Goal: Information Seeking & Learning: Check status

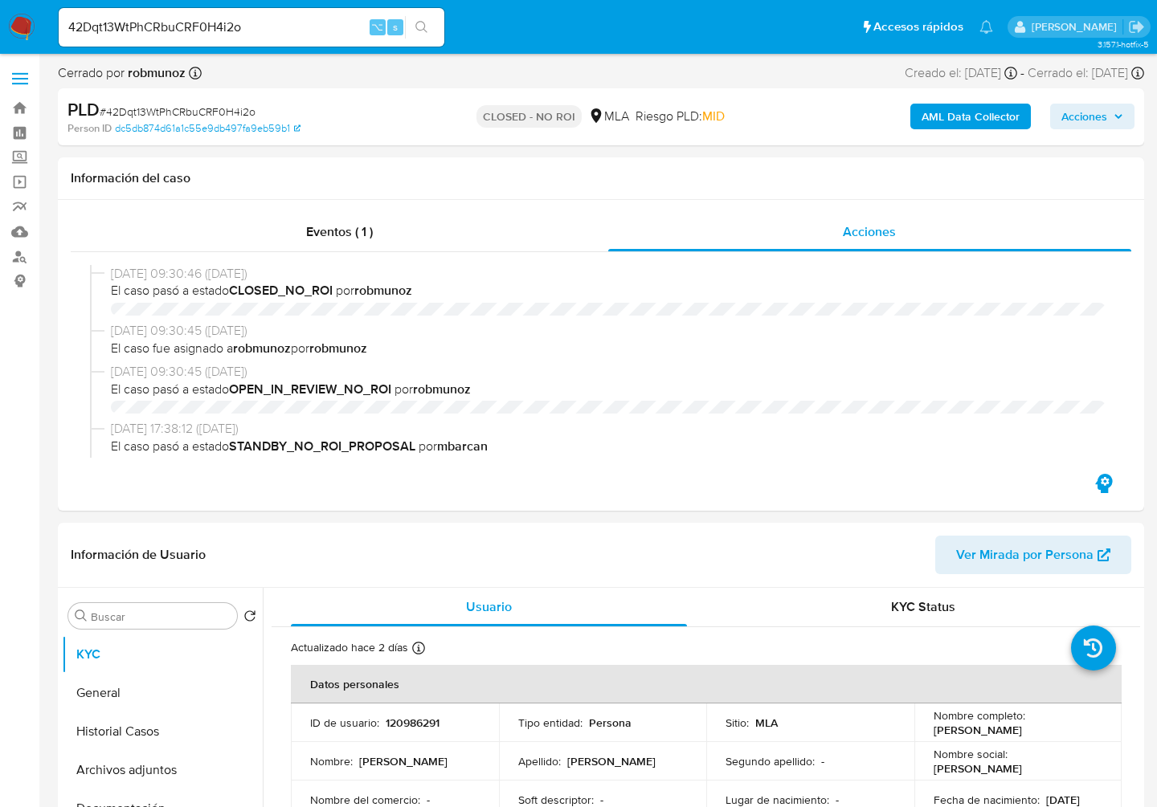
select select "10"
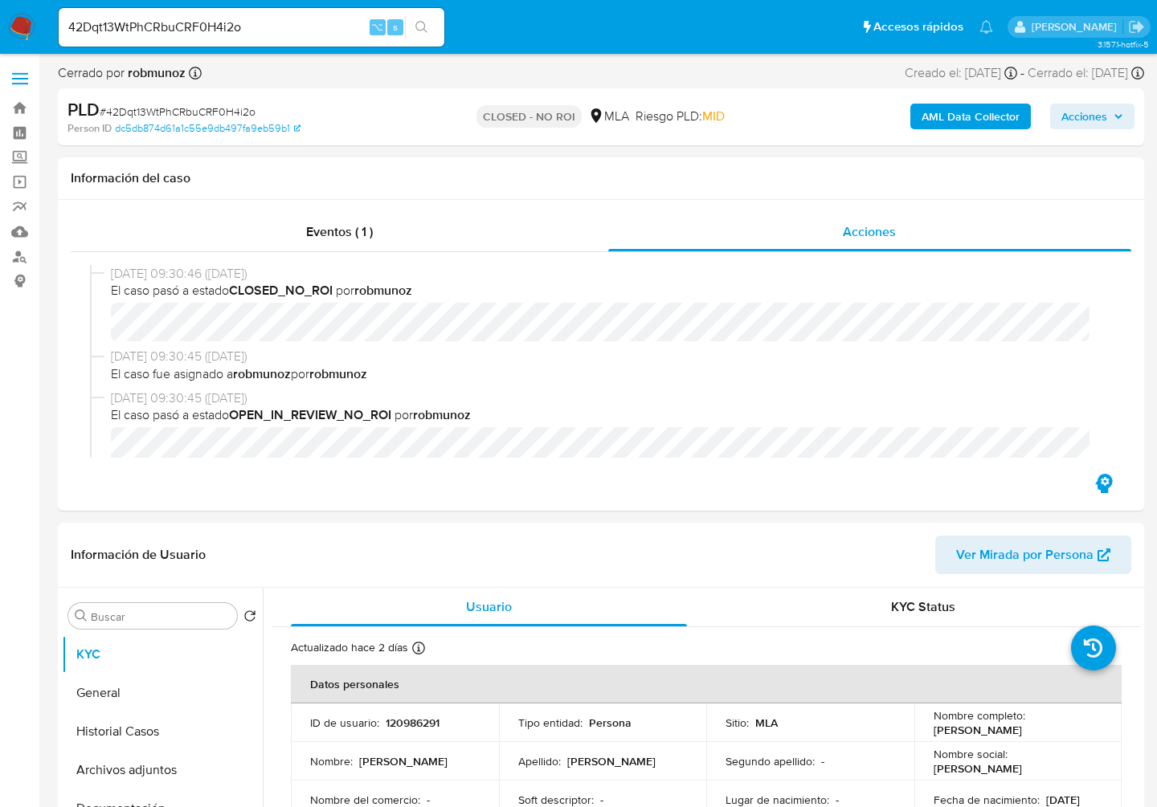
scroll to position [563, 0]
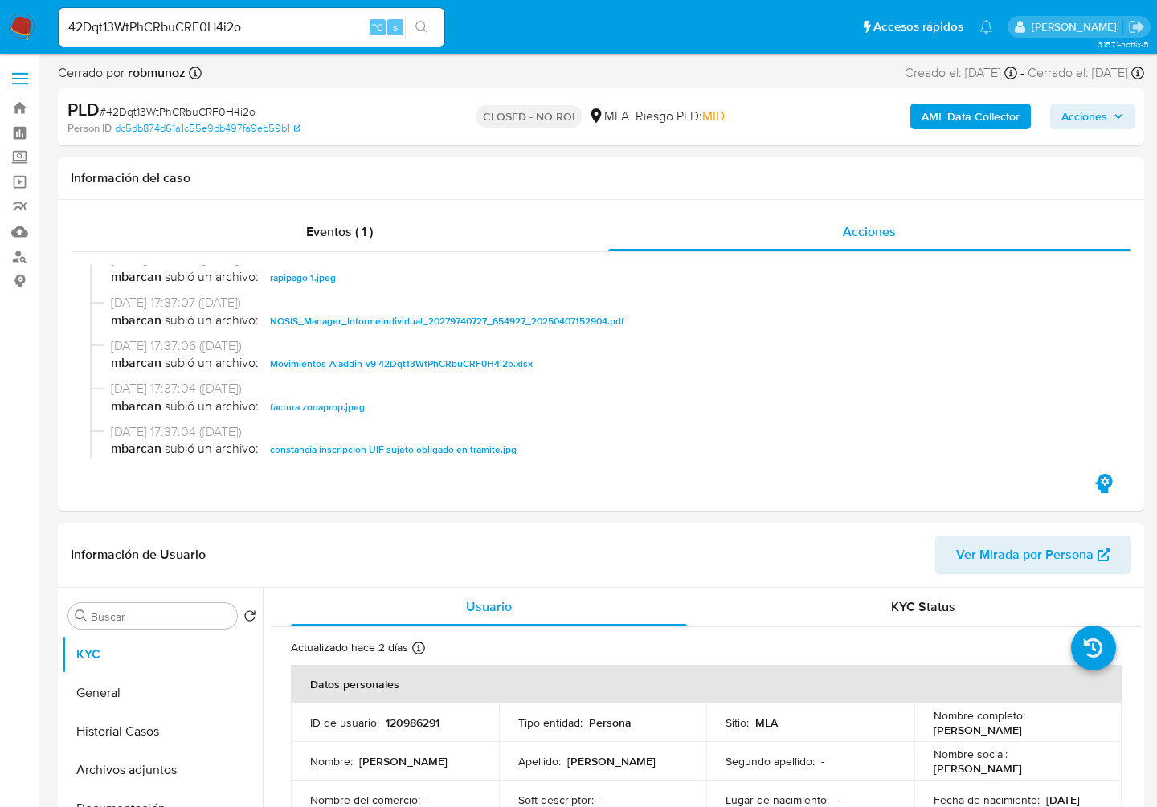
click at [263, 29] on input "42Dqt13WtPhCRbuCRF0H4i2o" at bounding box center [252, 27] width 386 height 21
paste input "wQpAVj6YxJ8tEIusTLAQyKxJ"
type input "wQpAVj6YxJ8tEIusTLAQyKxJ"
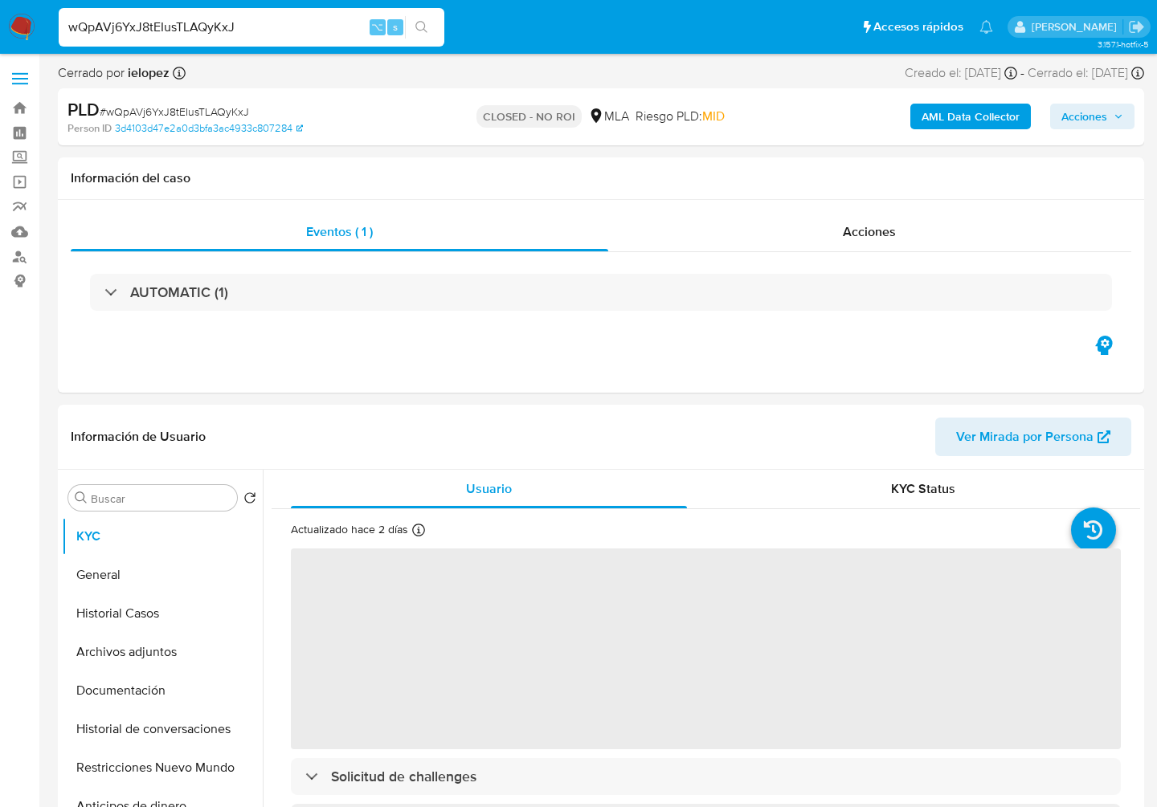
select select "10"
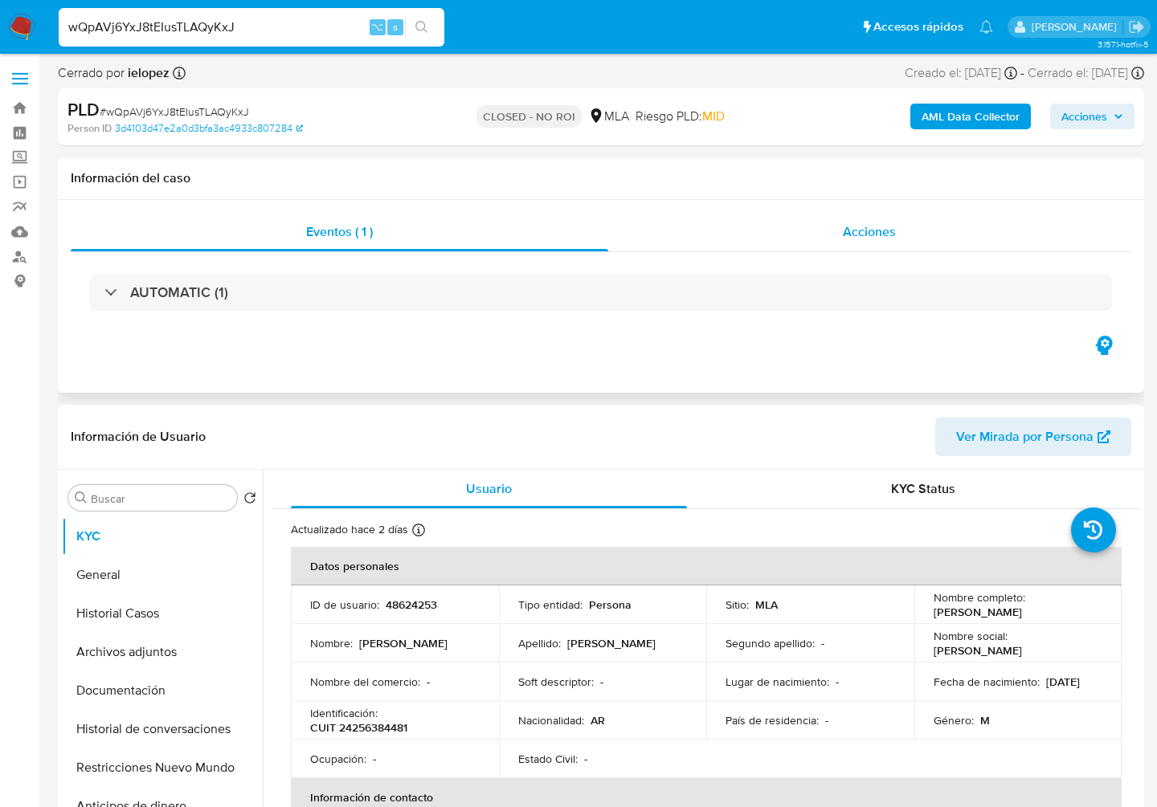
click at [897, 228] on div "Acciones" at bounding box center [870, 232] width 524 height 39
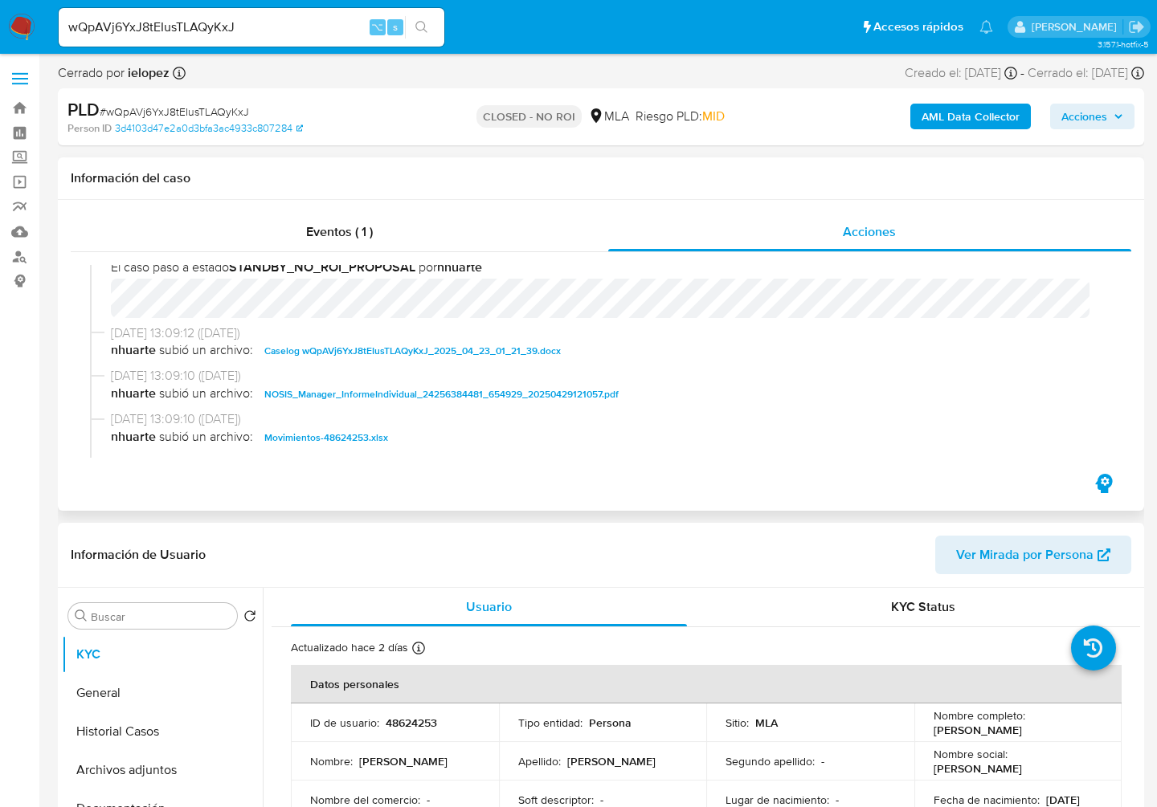
scroll to position [260, 0]
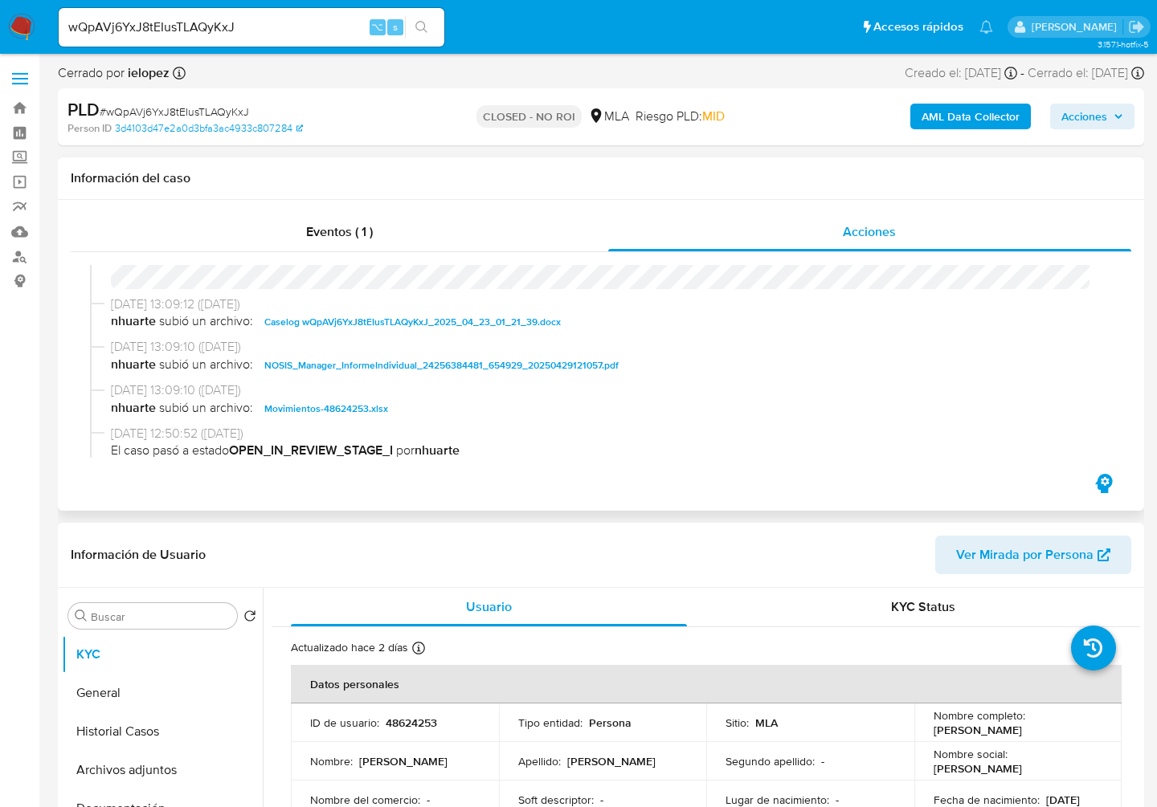
click at [385, 317] on span "Caselog wQpAVj6YxJ8tEIusTLAQyKxJ_2025_04_23_01_21_39.docx" at bounding box center [412, 321] width 296 height 19
click at [326, 410] on span "Movimientos-48624253.xlsx" at bounding box center [326, 408] width 124 height 19
click at [360, 324] on span "Caselog wQpAVj6YxJ8tEIusTLAQyKxJ_2025_04_23_01_21_39.docx" at bounding box center [412, 321] width 296 height 19
click at [362, 411] on span "Movimientos-48624253.xlsx" at bounding box center [326, 408] width 124 height 19
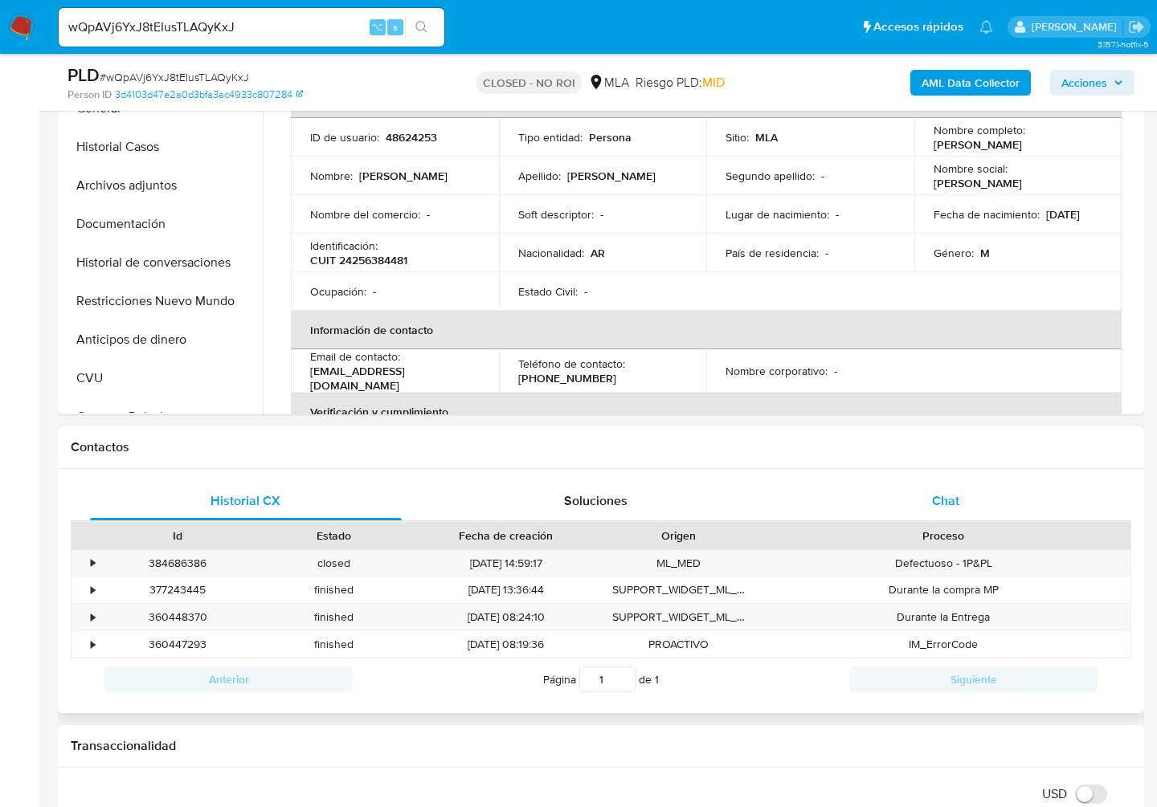
click at [972, 514] on div "Chat" at bounding box center [946, 501] width 312 height 39
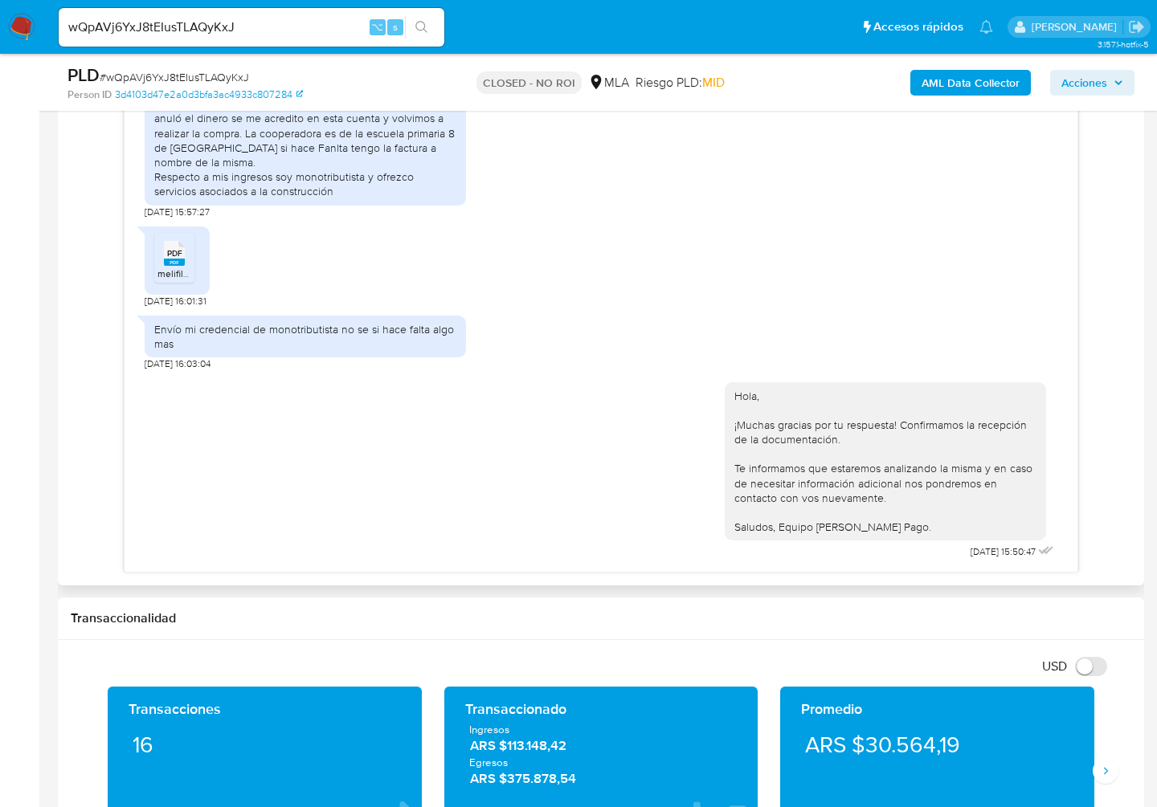
scroll to position [1087, 0]
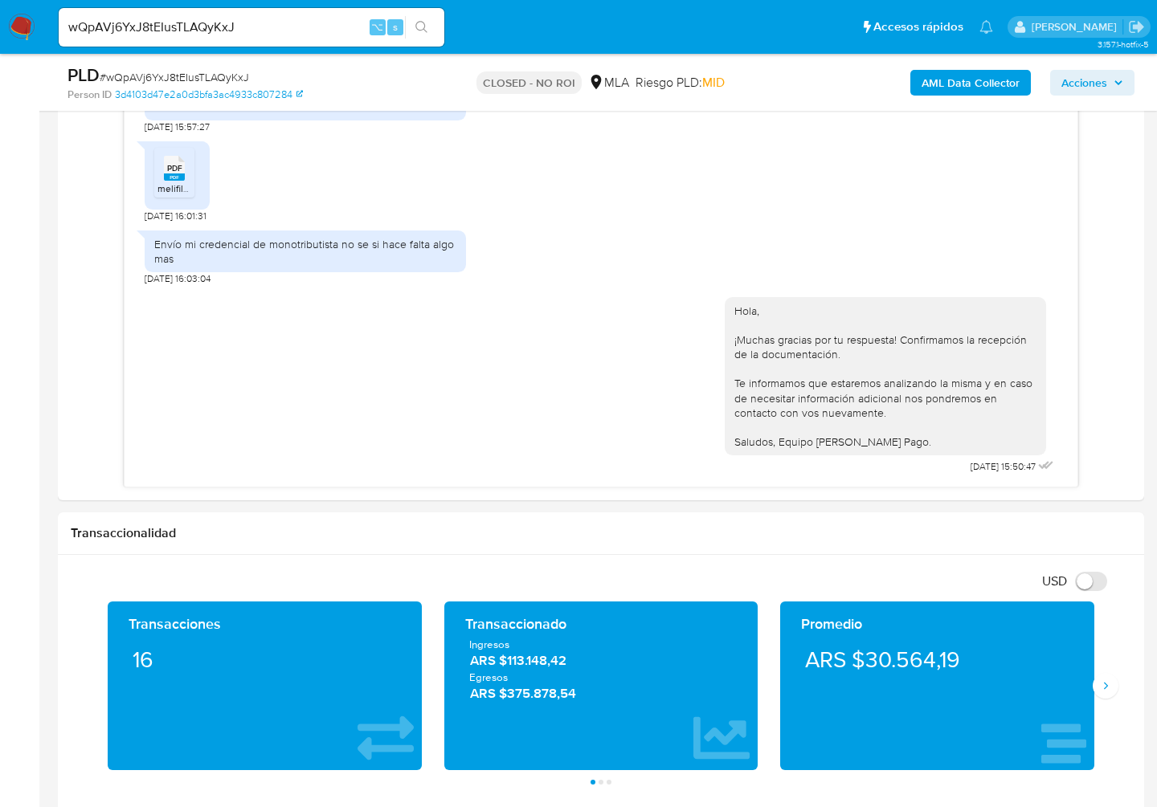
click at [200, 27] on input "wQpAVj6YxJ8tEIusTLAQyKxJ" at bounding box center [252, 27] width 386 height 21
paste input "I7B2j8yTj9qrhLol2kRVNPli"
type input "I7B2j8yTj9qrhLol2kRVNPli"
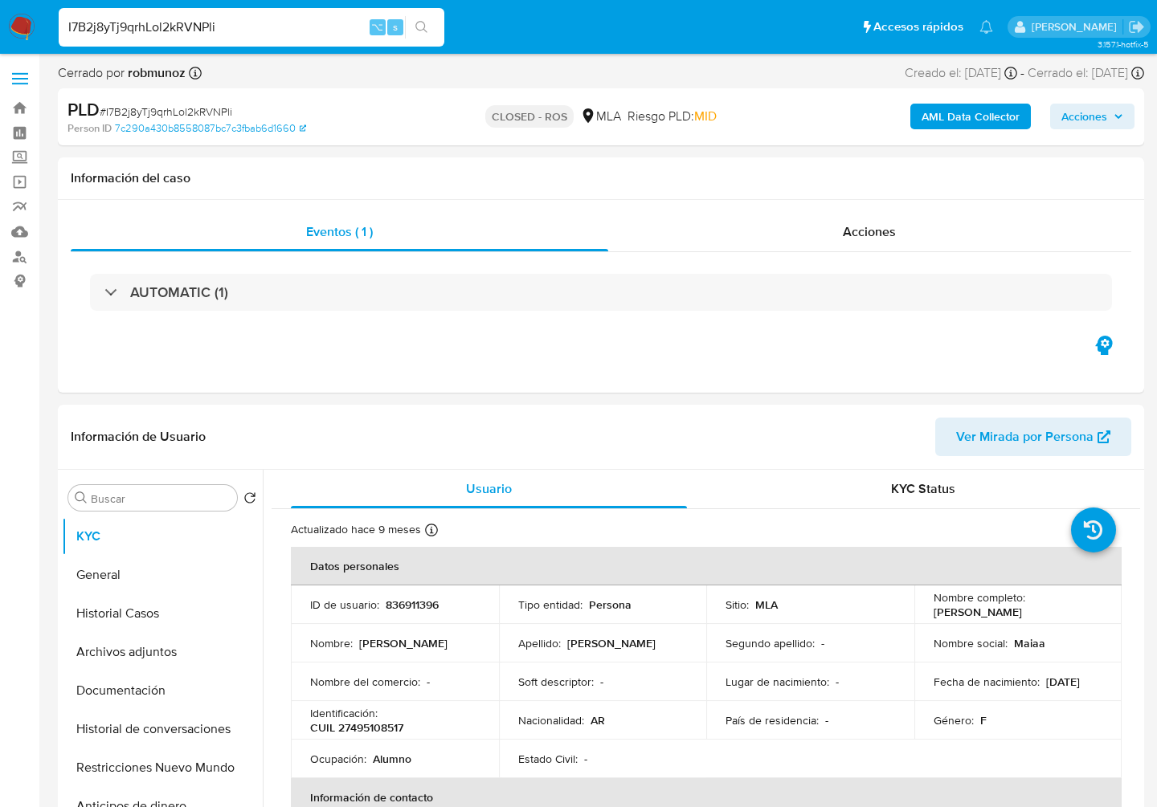
select select "10"
click at [916, 225] on div "Acciones" at bounding box center [870, 232] width 524 height 39
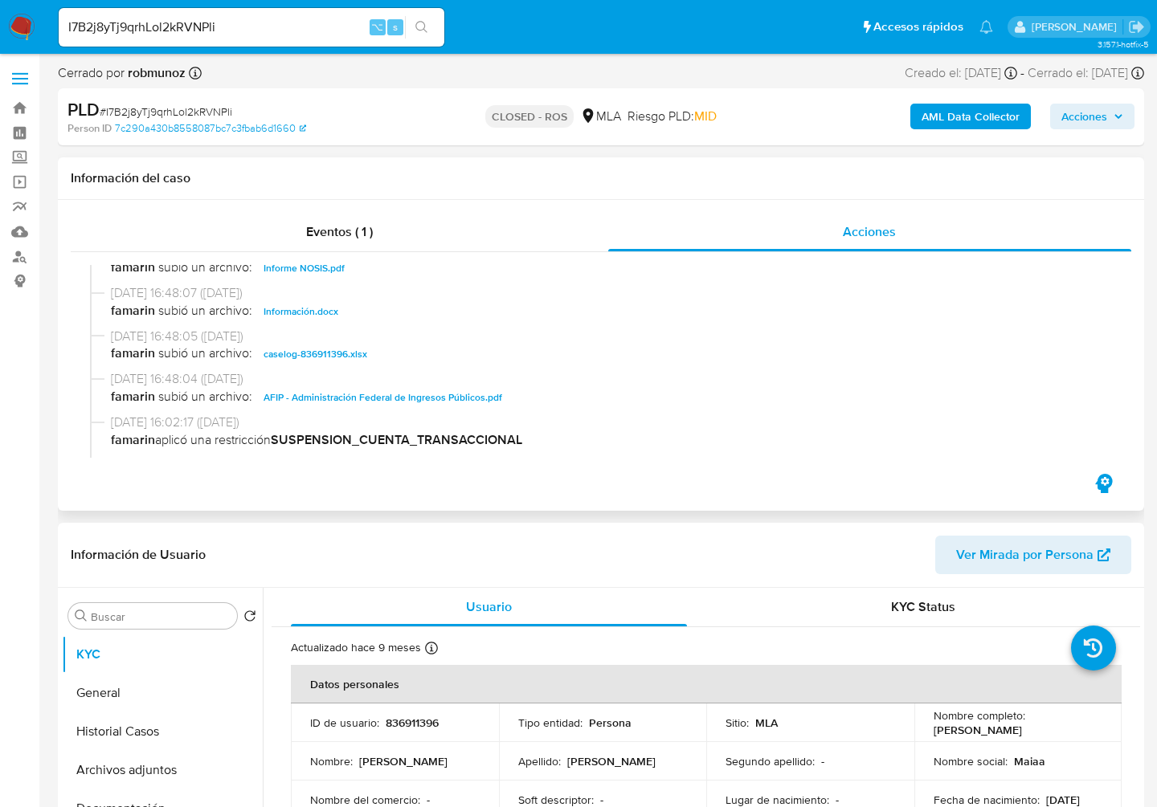
scroll to position [851, 0]
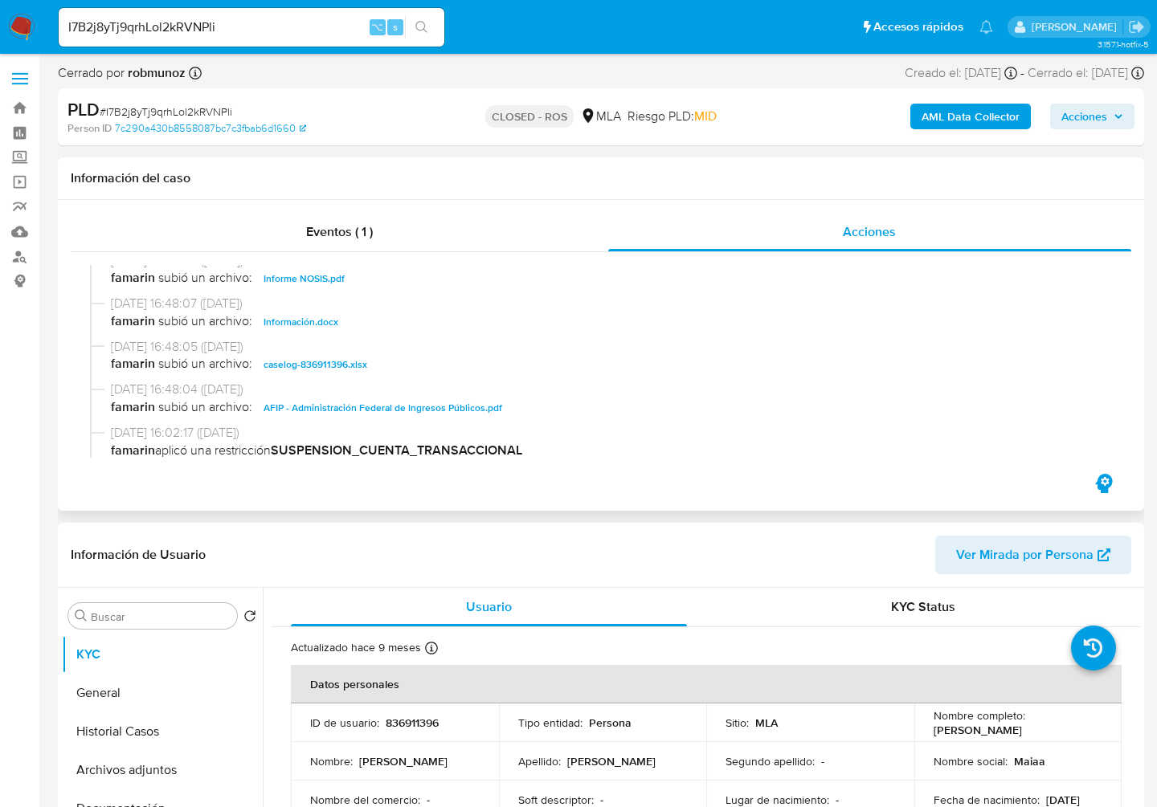
click at [343, 363] on span "caselog-836911396.xlsx" at bounding box center [315, 364] width 104 height 19
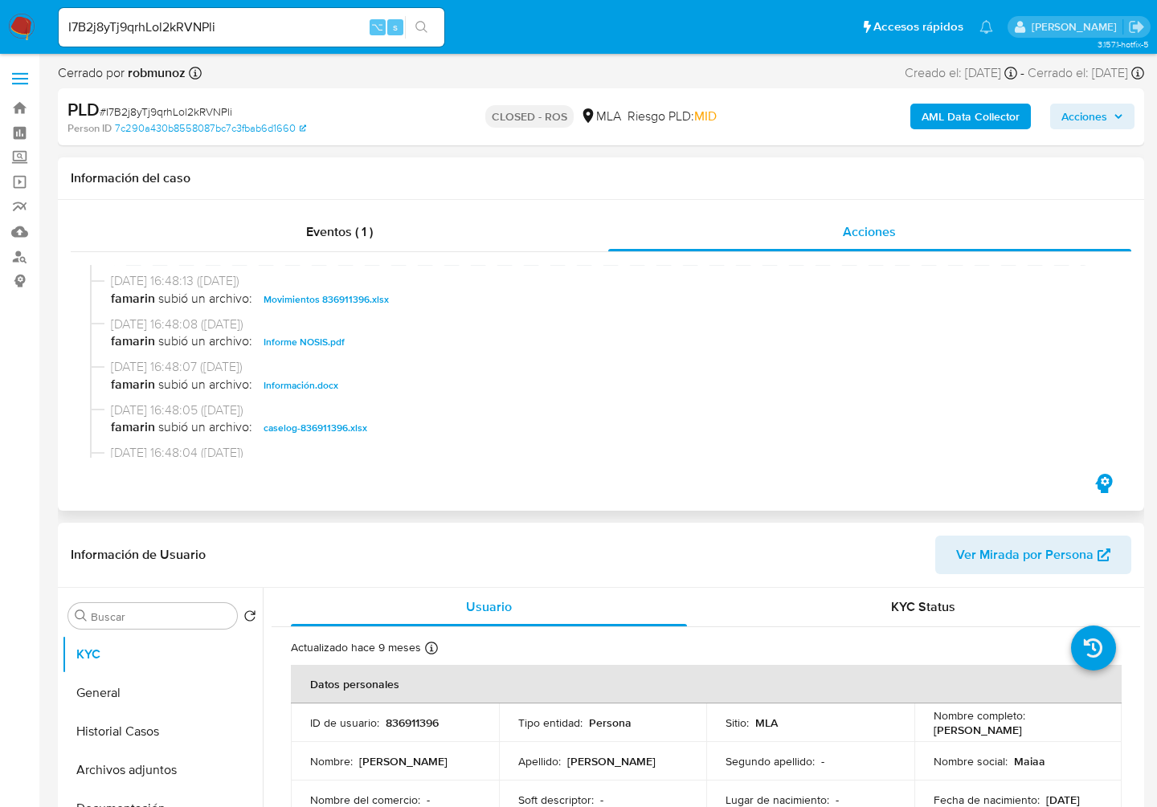
scroll to position [784, 0]
click at [331, 312] on span "Movimientos 836911396.xlsx" at bounding box center [325, 302] width 125 height 19
click at [287, 29] on input "I7B2j8yTj9qrhLol2kRVNPli" at bounding box center [252, 27] width 386 height 21
paste input "7gJb6qhD9Cg3Bkk3YhD5UCtk"
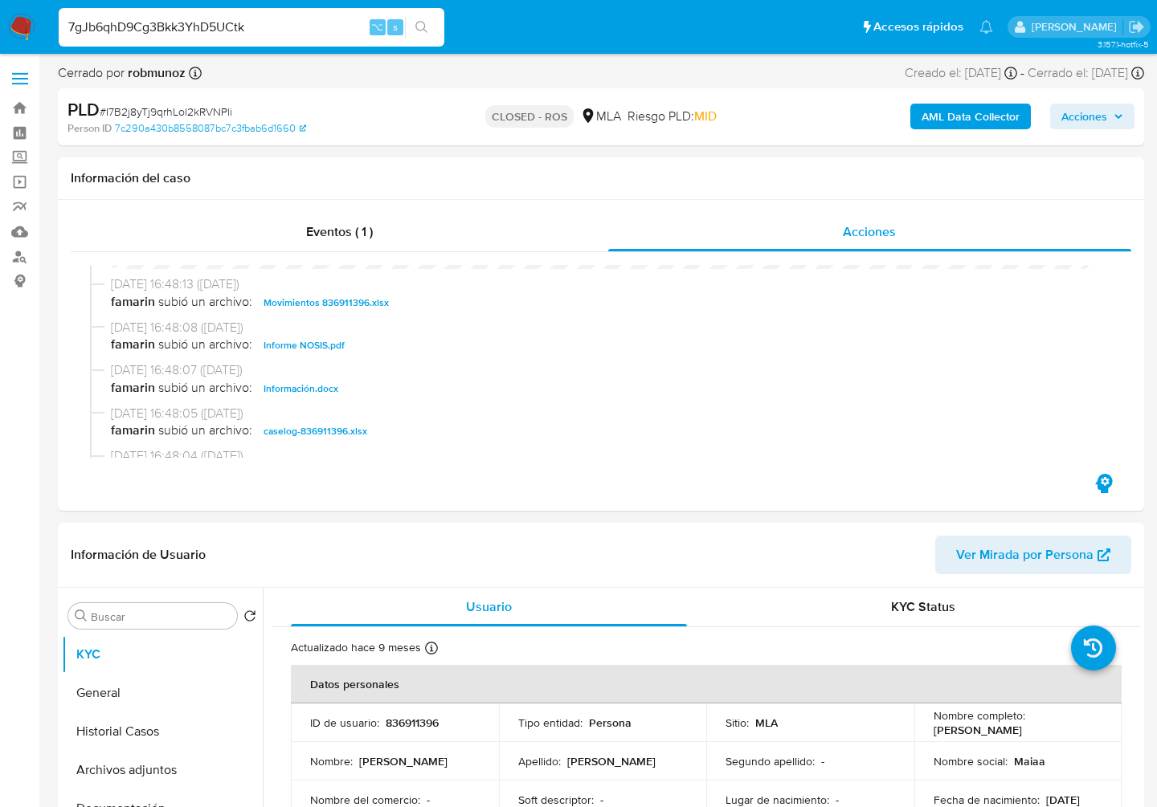
type input "7gJb6qhD9Cg3Bkk3YhD5UCtk"
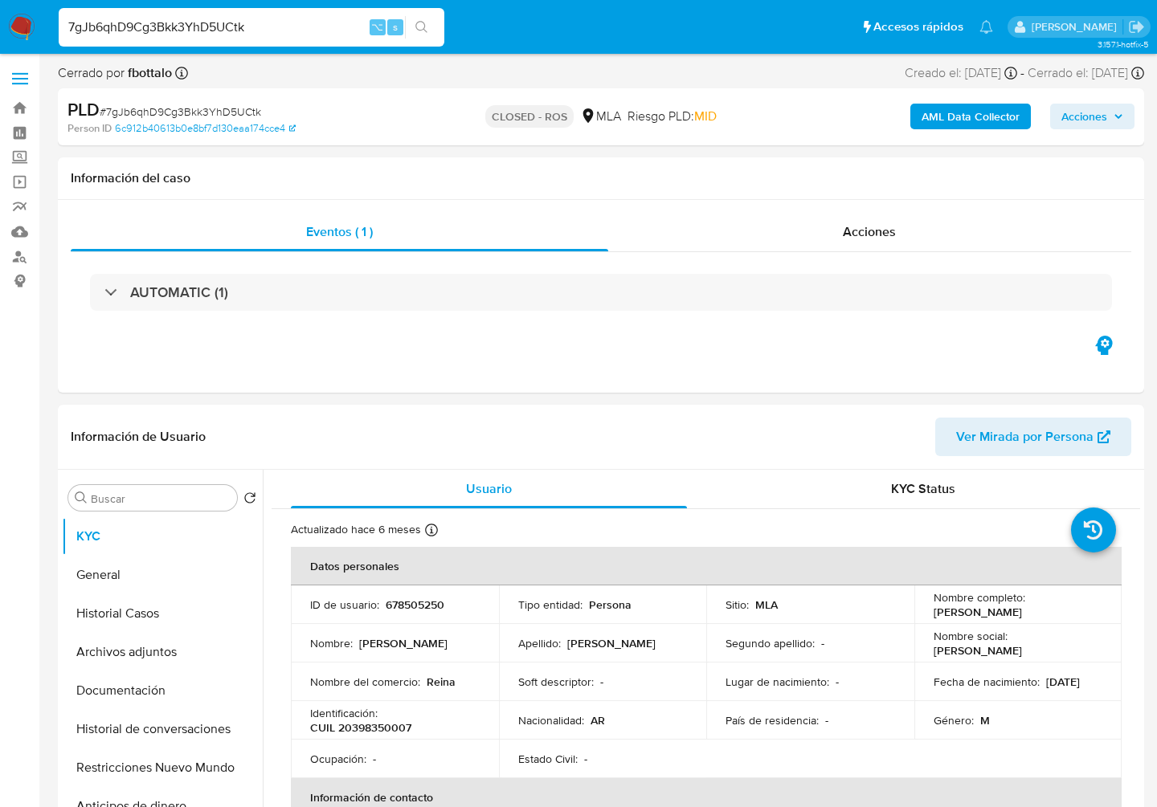
select select "10"
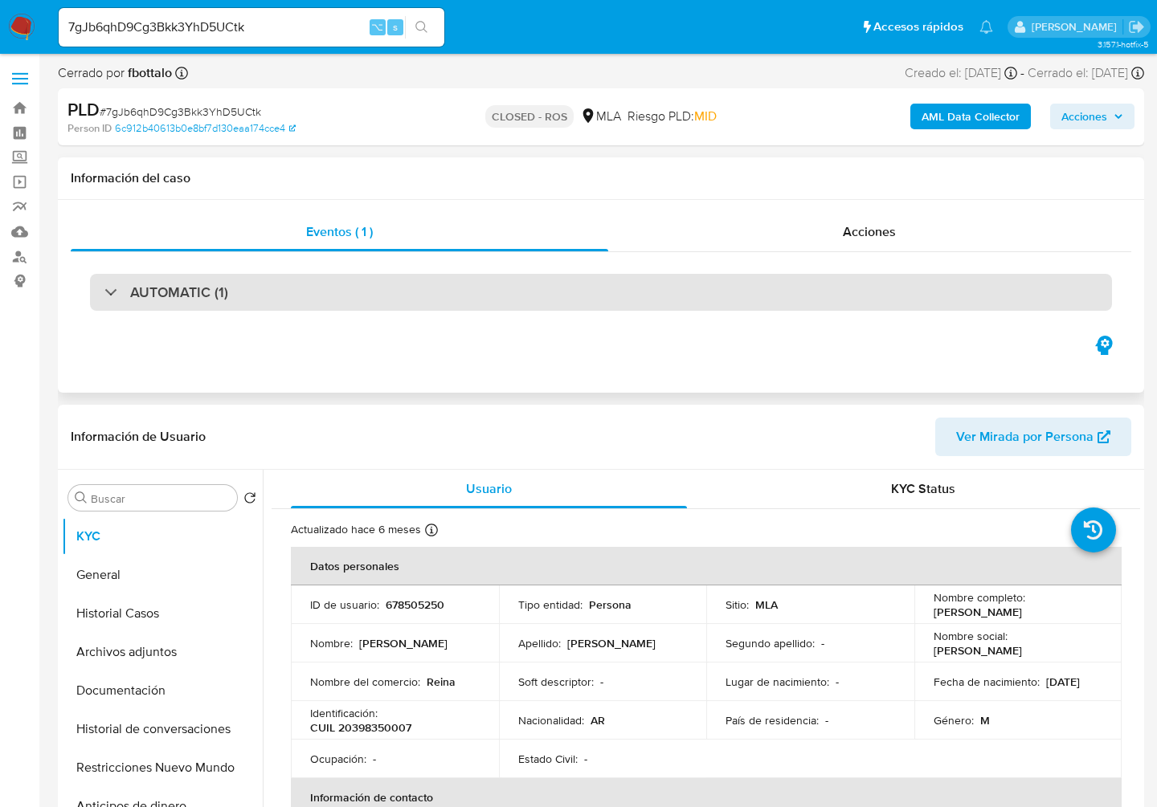
click at [236, 297] on div "AUTOMATIC (1)" at bounding box center [601, 292] width 1022 height 37
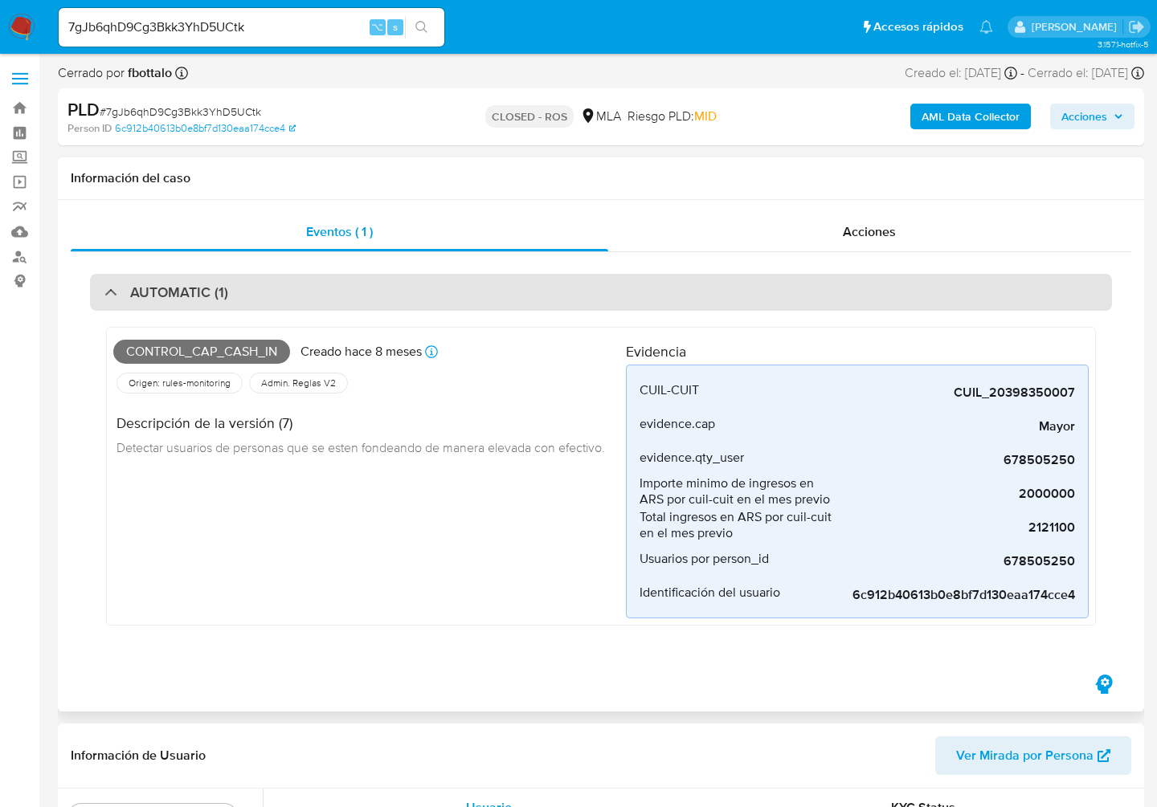
click at [236, 297] on div "AUTOMATIC (1)" at bounding box center [601, 292] width 1022 height 37
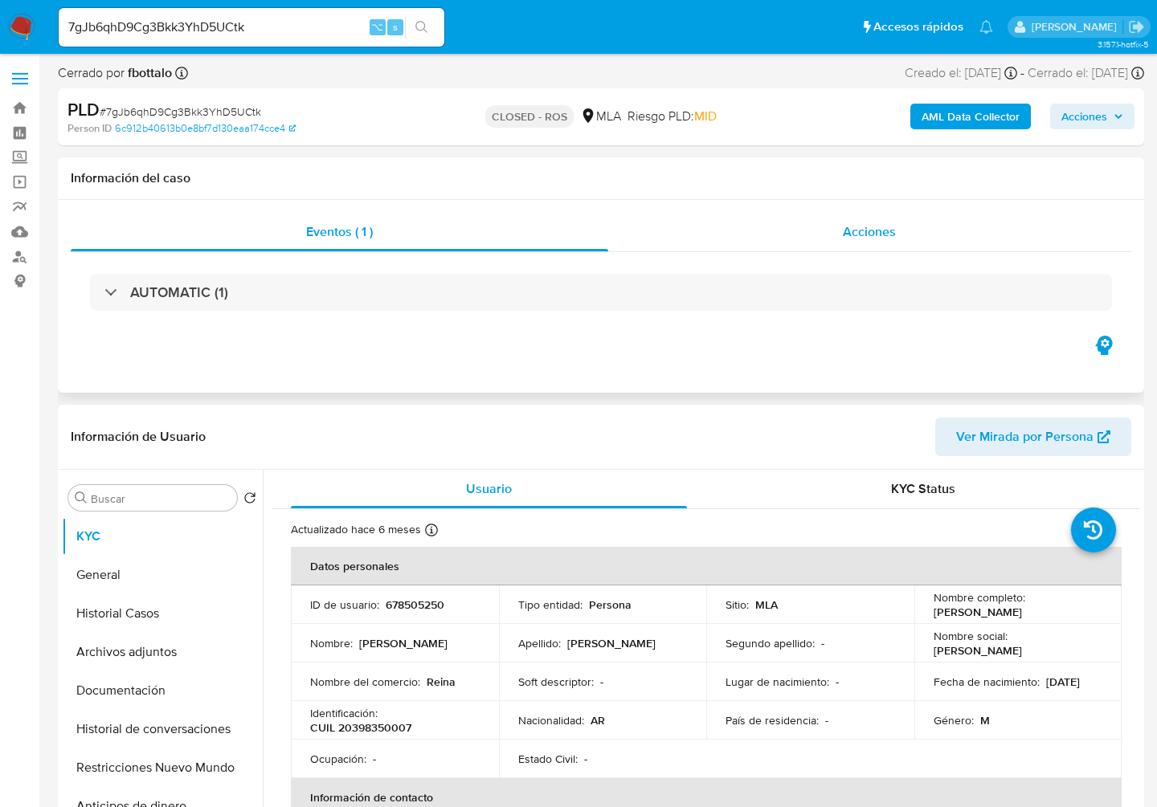
click at [928, 222] on div "Acciones" at bounding box center [870, 232] width 524 height 39
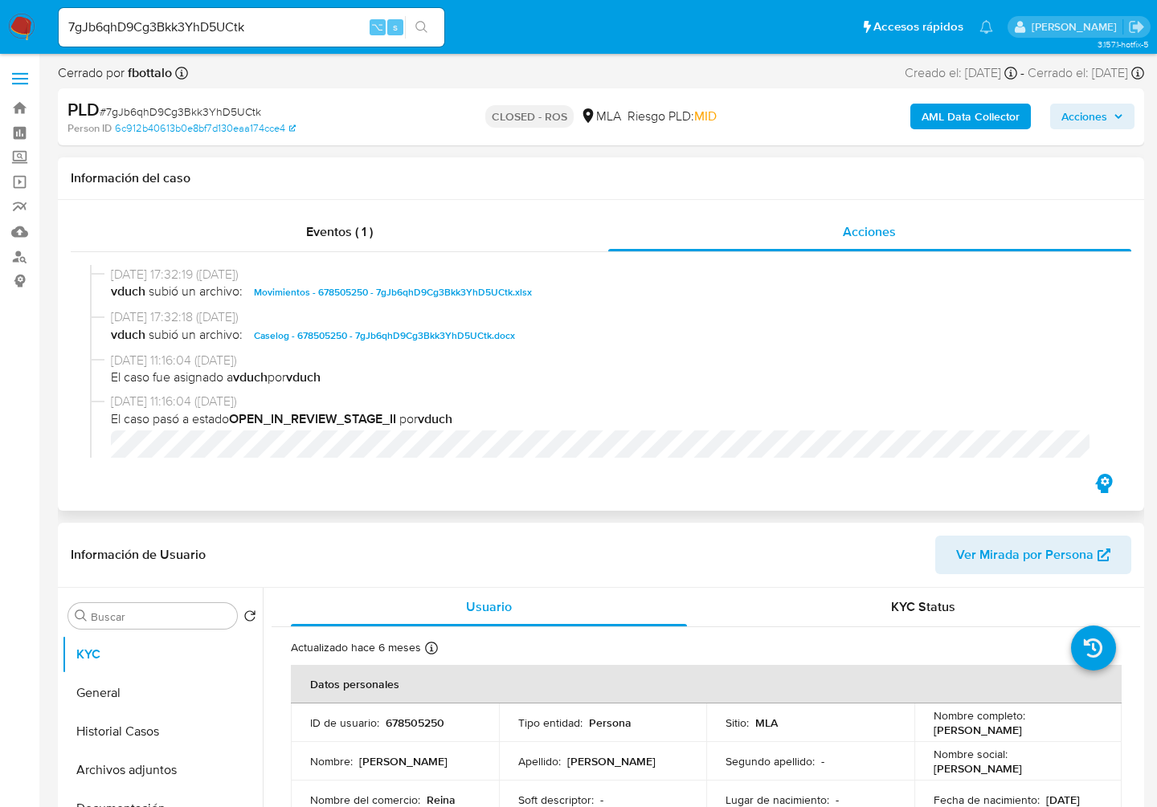
scroll to position [1373, 0]
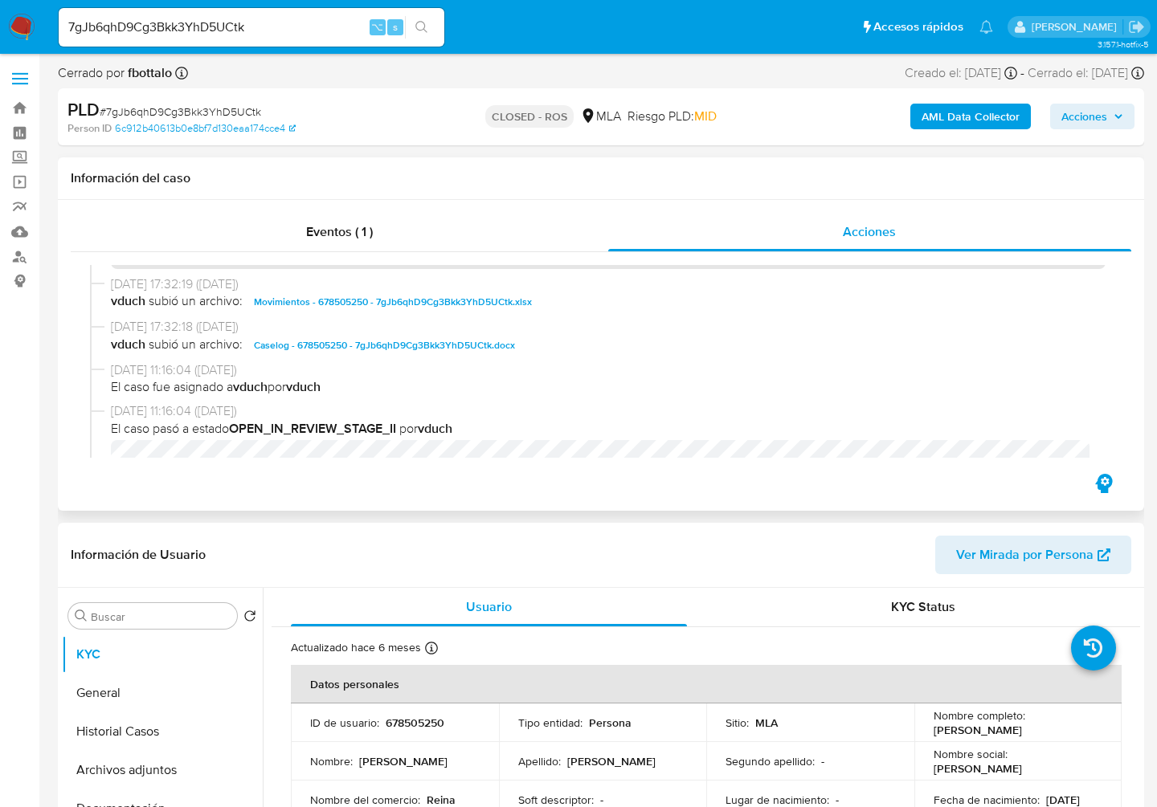
click at [447, 361] on div "[DATE] 17:32:18 ([DATE]) vduch subió un archivo: Caselog - 678505250 - 7gJb6qhD…" at bounding box center [601, 339] width 1022 height 43
click at [446, 353] on span "Caselog - 678505250 - 7gJb6qhD9Cg3Bkk3YhD5UCtk.docx" at bounding box center [384, 345] width 261 height 19
click at [456, 312] on span "Movimientos - 678505250 - 7gJb6qhD9Cg3Bkk3YhD5UCtk.xlsx" at bounding box center [393, 301] width 278 height 19
click at [272, 28] on input "7gJb6qhD9Cg3Bkk3YhD5UCtk" at bounding box center [252, 27] width 386 height 21
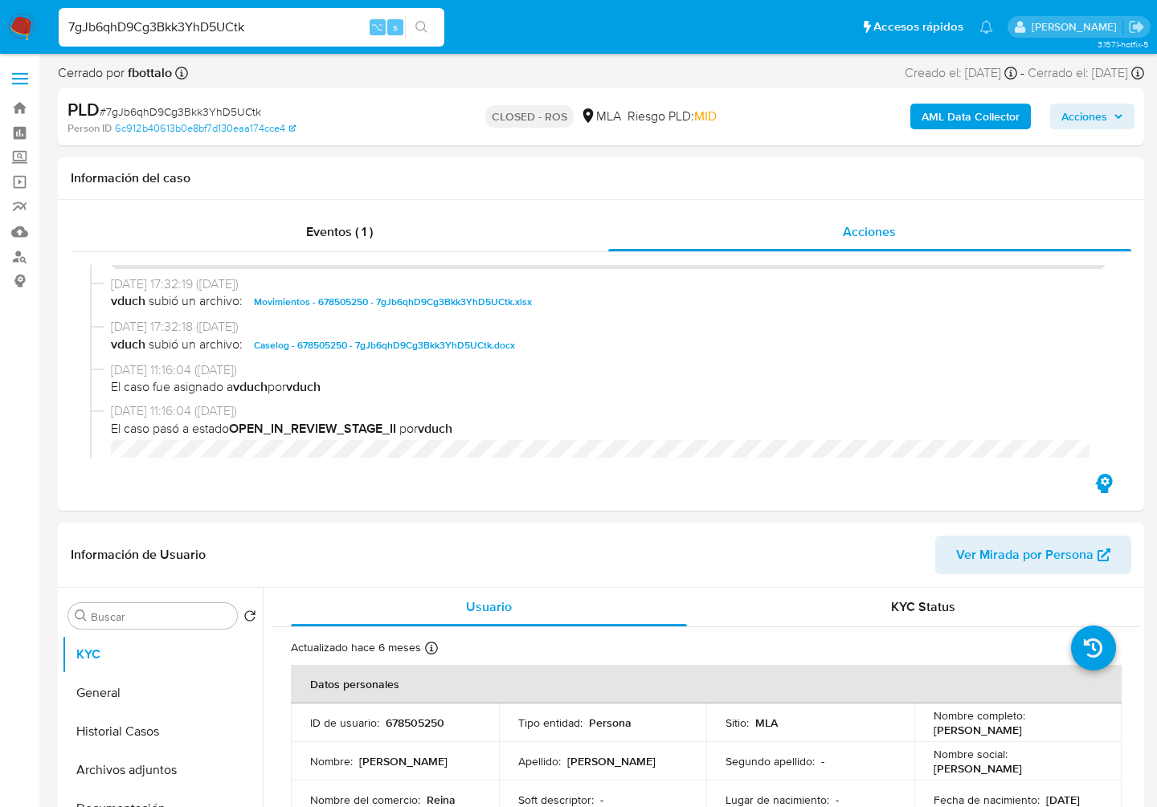
paste input "fcuMtHeDjvfSE3TbEmVV4miQ"
type input "fcuMtHeDjvfSE3TbEmVV4miQ"
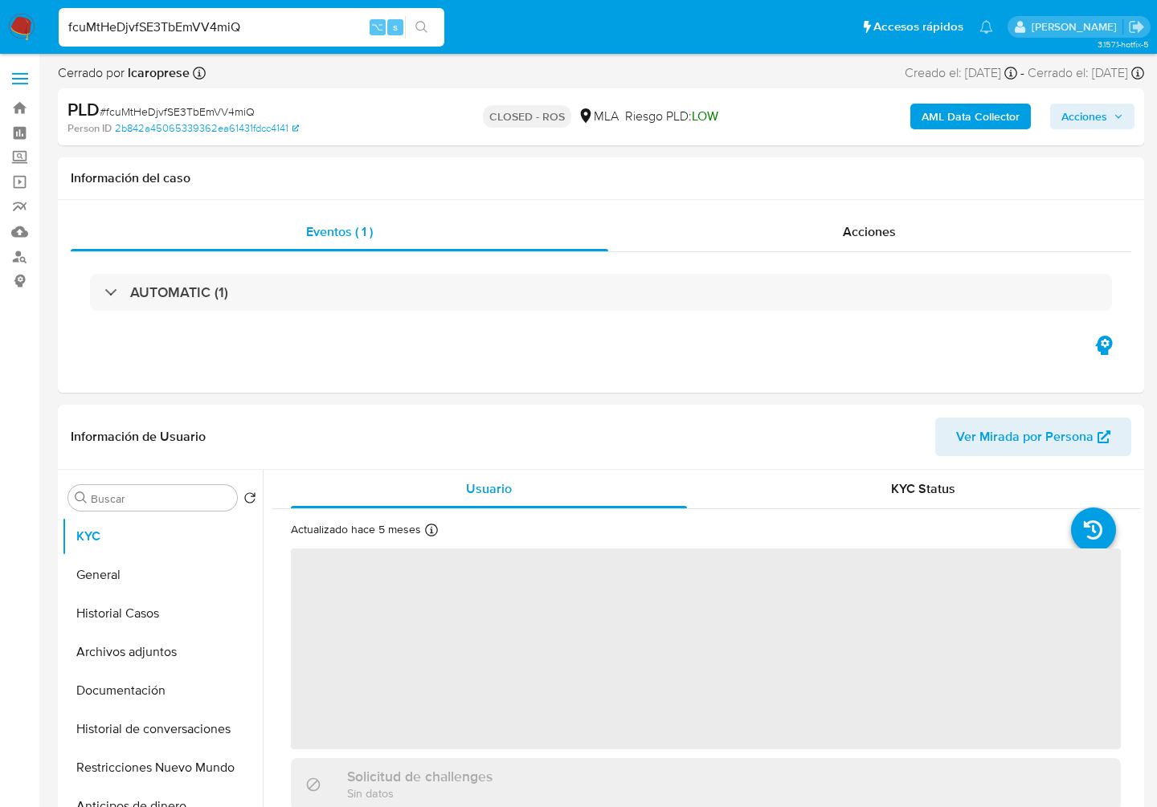
select select "10"
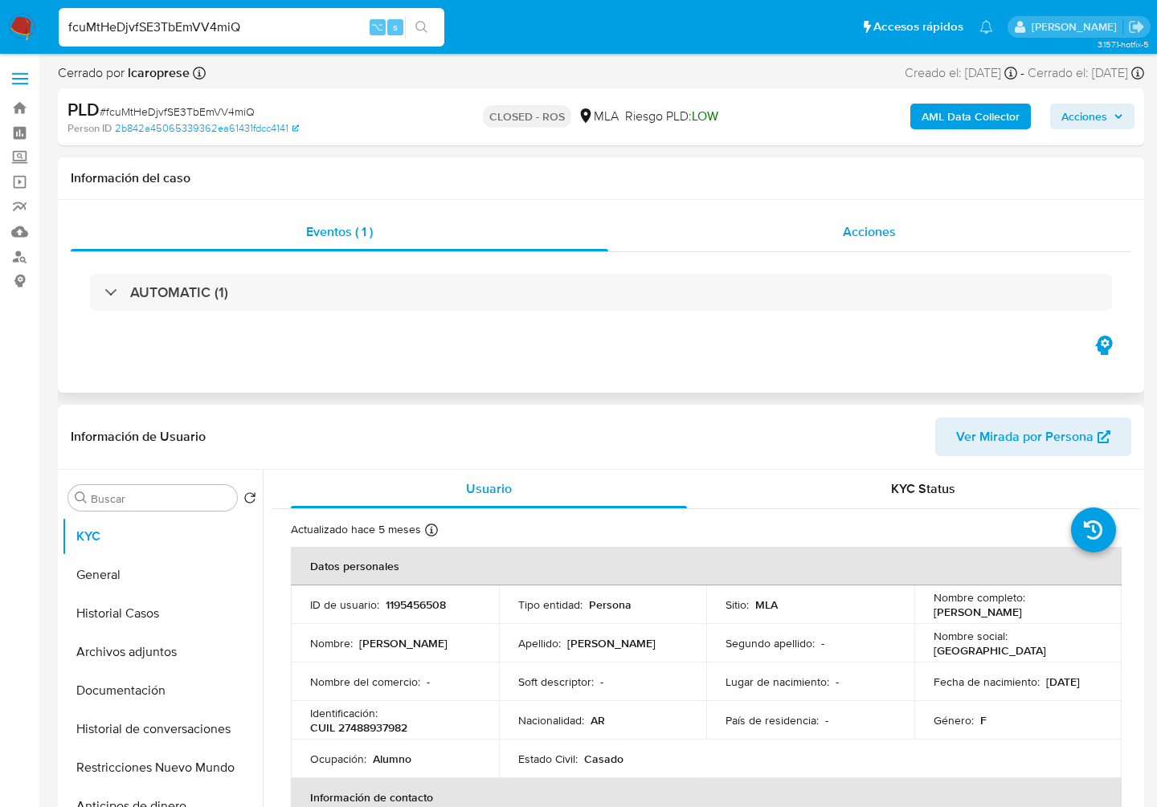
click at [862, 227] on span "Acciones" at bounding box center [869, 231] width 53 height 18
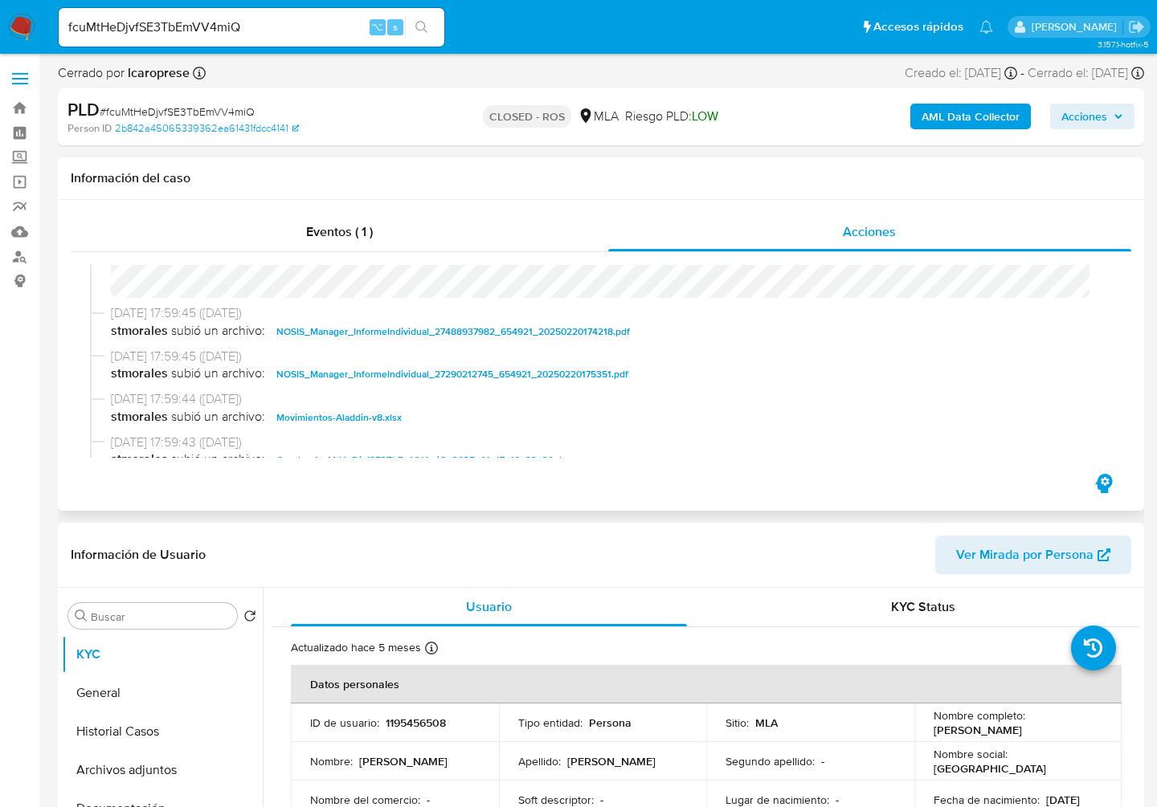
scroll to position [786, 0]
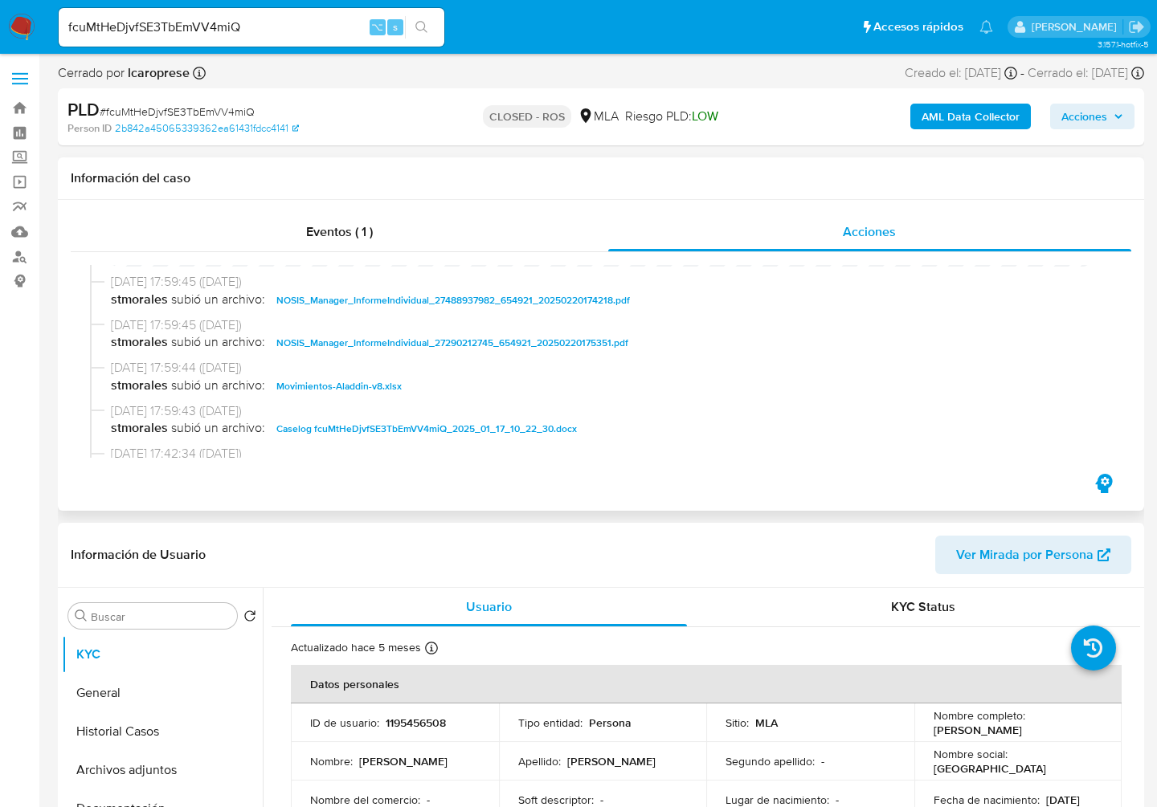
click at [474, 437] on span "Caselog fcuMtHeDjvfSE3TbEmVV4miQ_2025_01_17_10_22_30.docx" at bounding box center [426, 428] width 300 height 19
click at [357, 376] on span "[DATE] 17:59:44 ([DATE])" at bounding box center [608, 368] width 994 height 18
click at [354, 382] on span "Movimientos-Aladdin-v8.xlsx" at bounding box center [338, 386] width 125 height 19
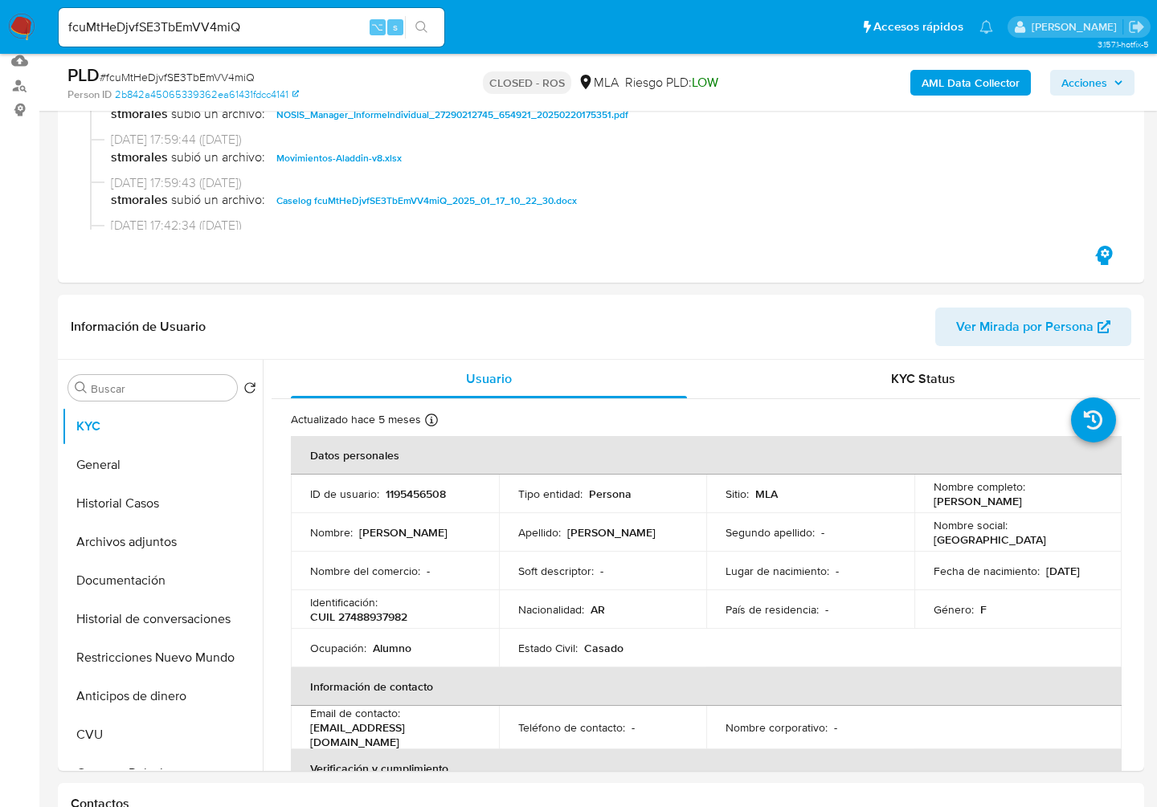
scroll to position [301, 0]
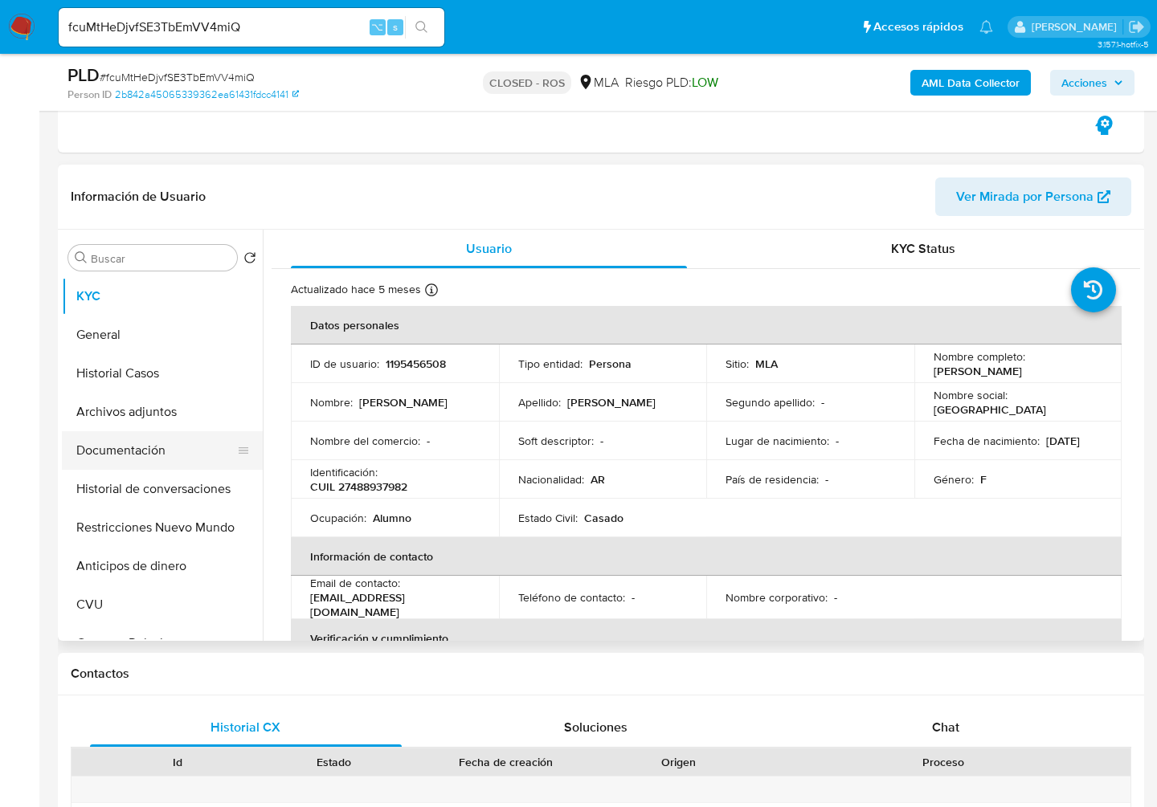
click at [172, 435] on button "Documentación" at bounding box center [156, 450] width 188 height 39
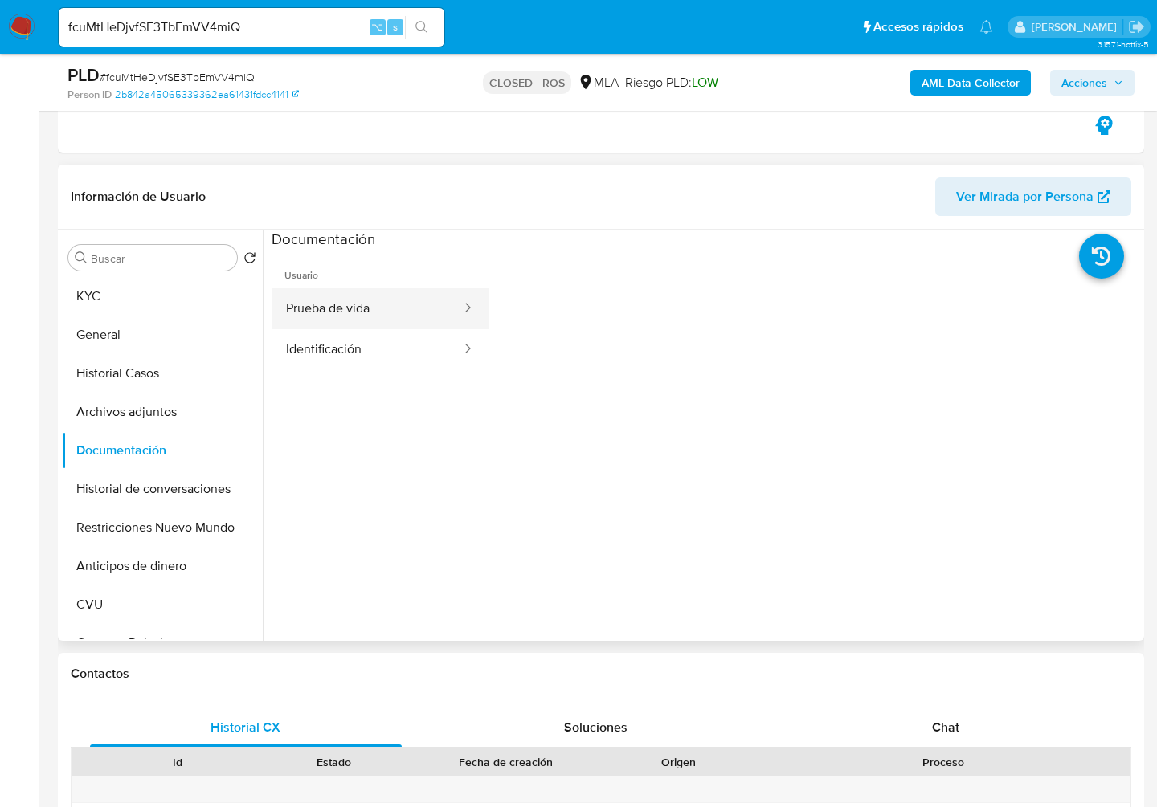
click at [371, 299] on button "Prueba de vida" at bounding box center [366, 308] width 191 height 41
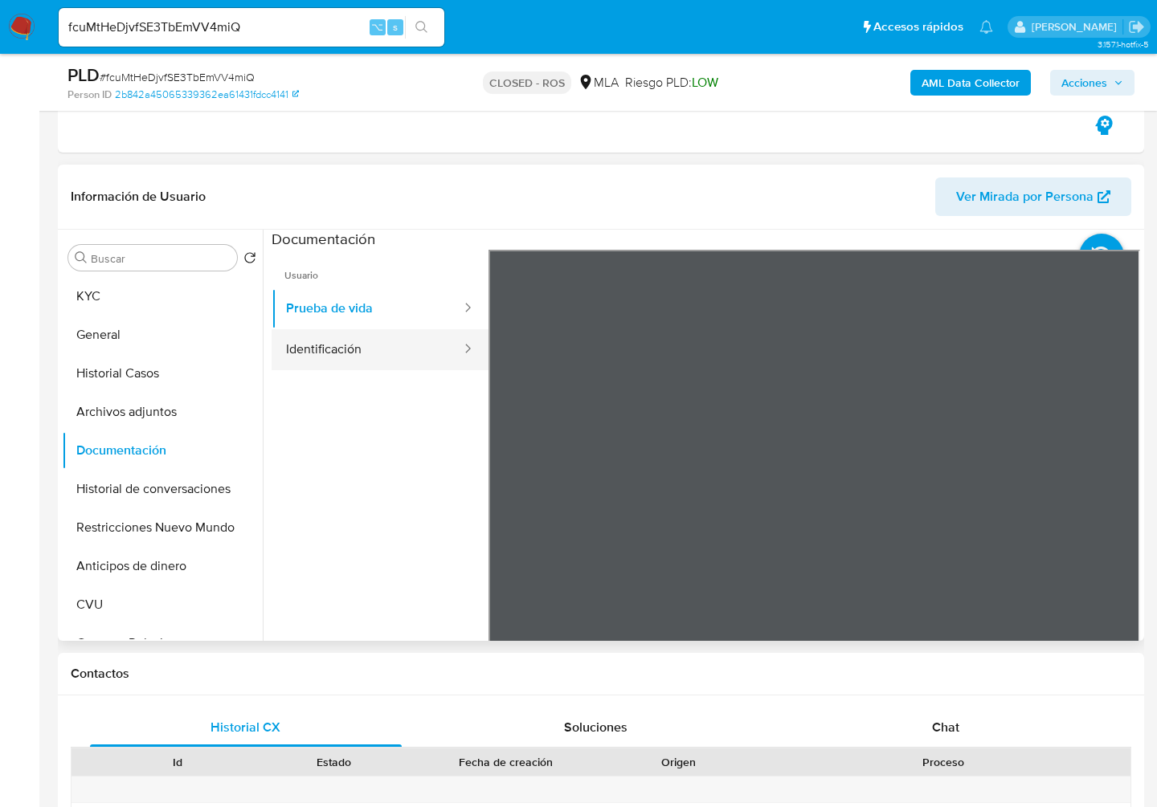
click at [350, 358] on button "Identificación" at bounding box center [366, 349] width 191 height 41
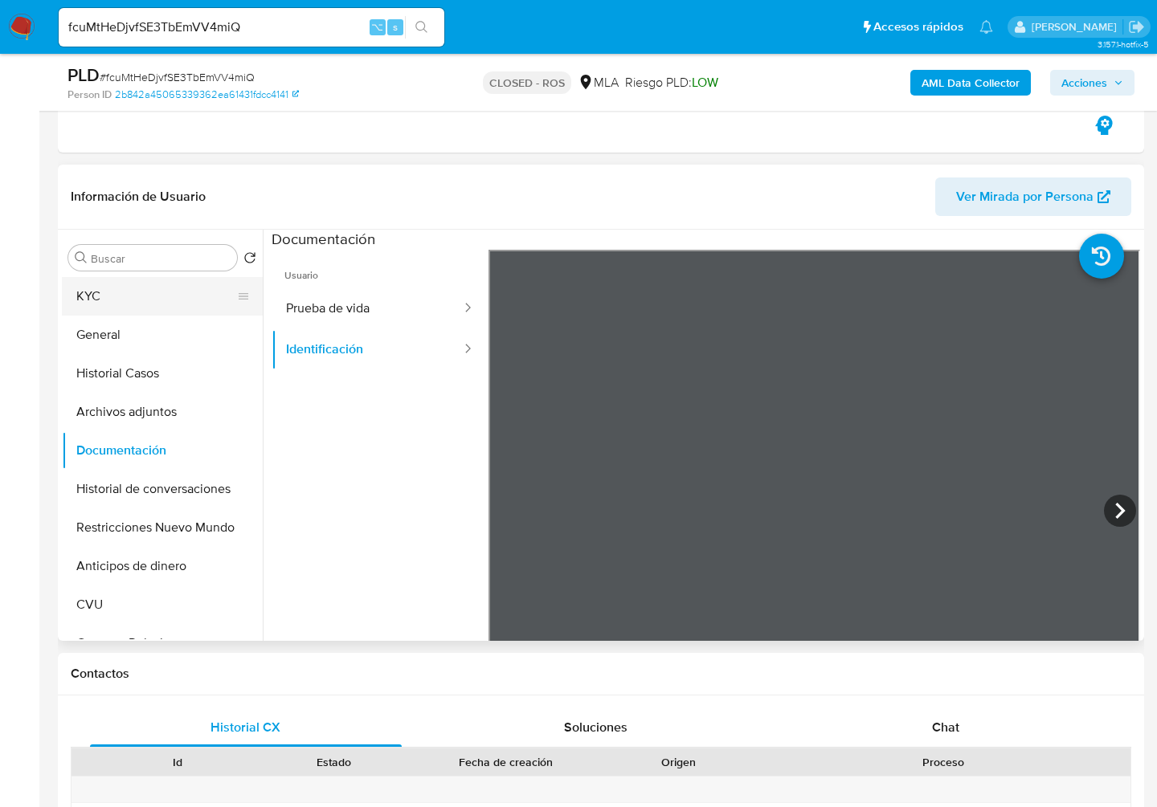
click at [129, 299] on button "KYC" at bounding box center [156, 296] width 188 height 39
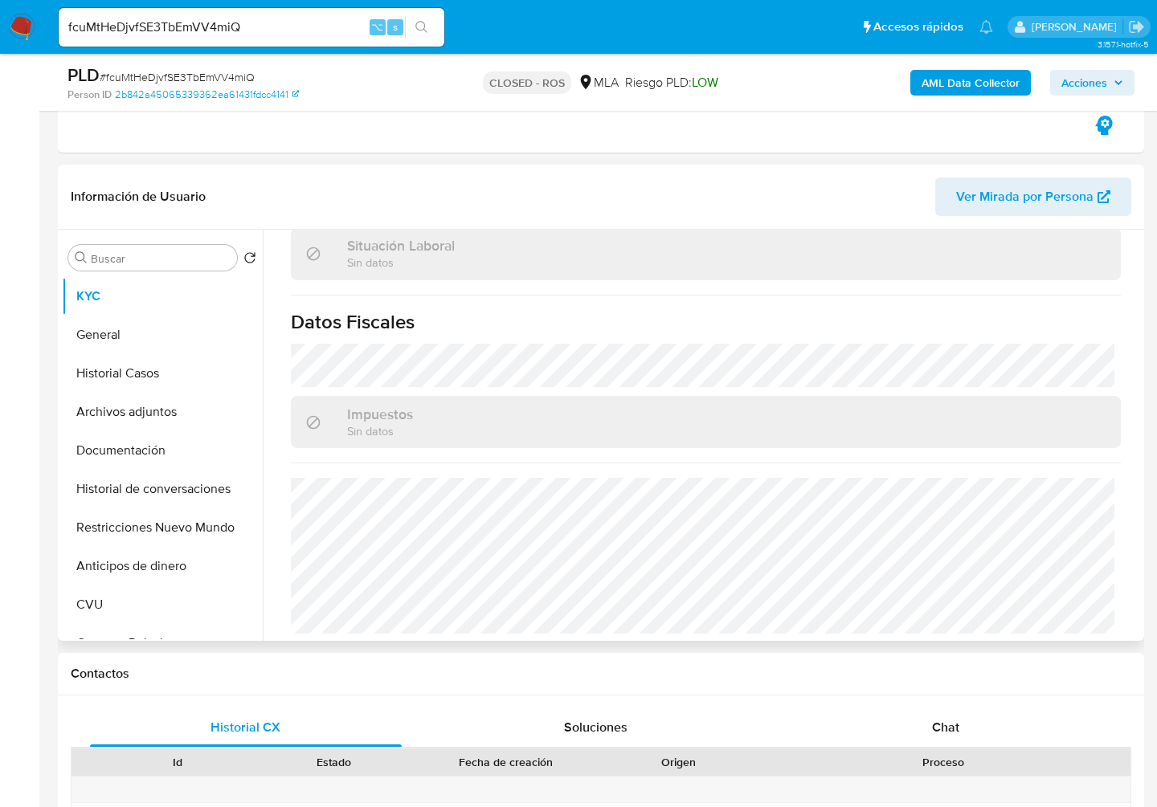
scroll to position [0, 0]
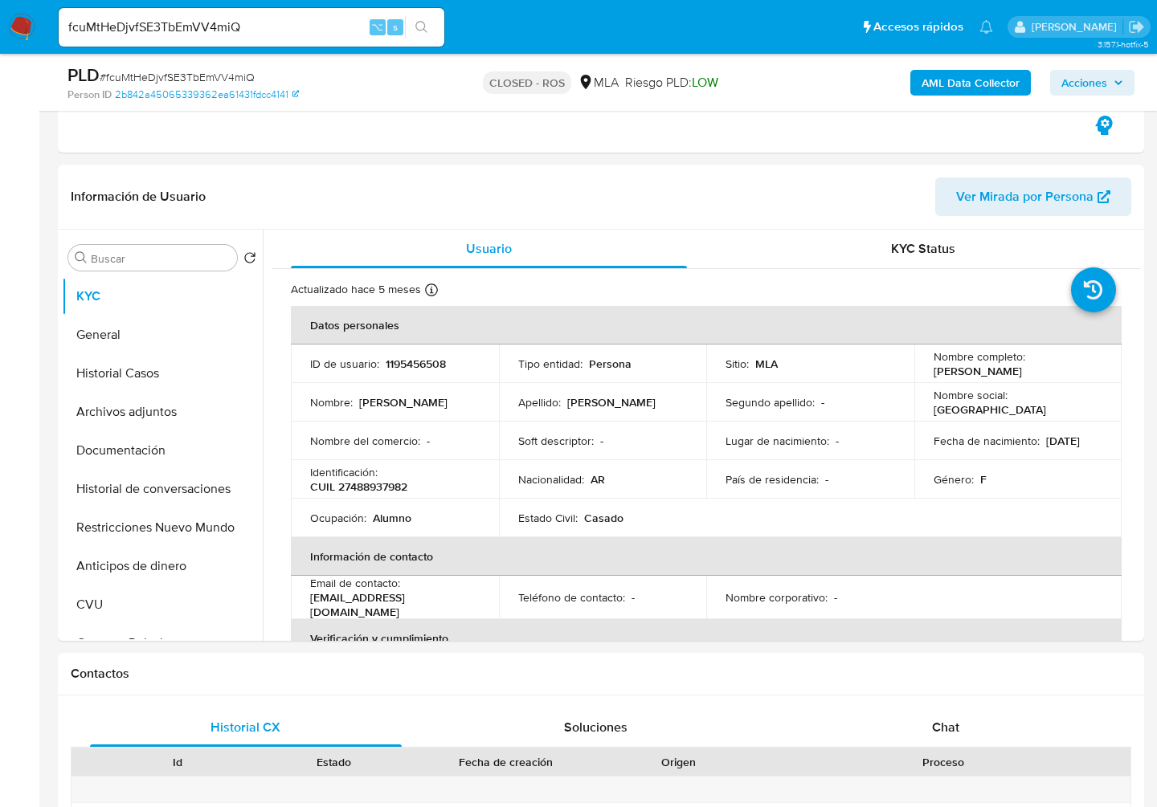
click at [203, 27] on input "fcuMtHeDjvfSE3TbEmVV4miQ" at bounding box center [252, 27] width 386 height 21
paste input "uNpNwskQ2oKnwV5yYZHnhuE6"
type input "uNpNwskQ2oKnwV5yYZHnhuE6"
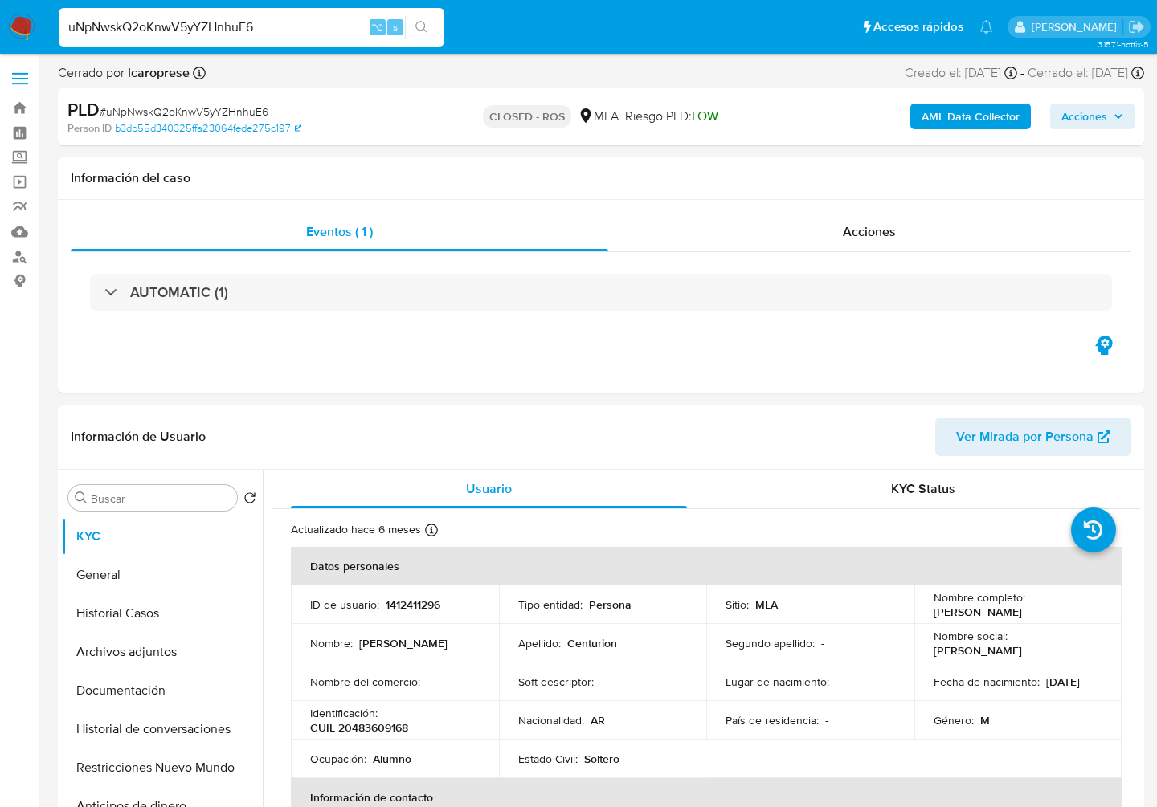
select select "10"
click at [876, 241] on div "Acciones" at bounding box center [870, 232] width 524 height 39
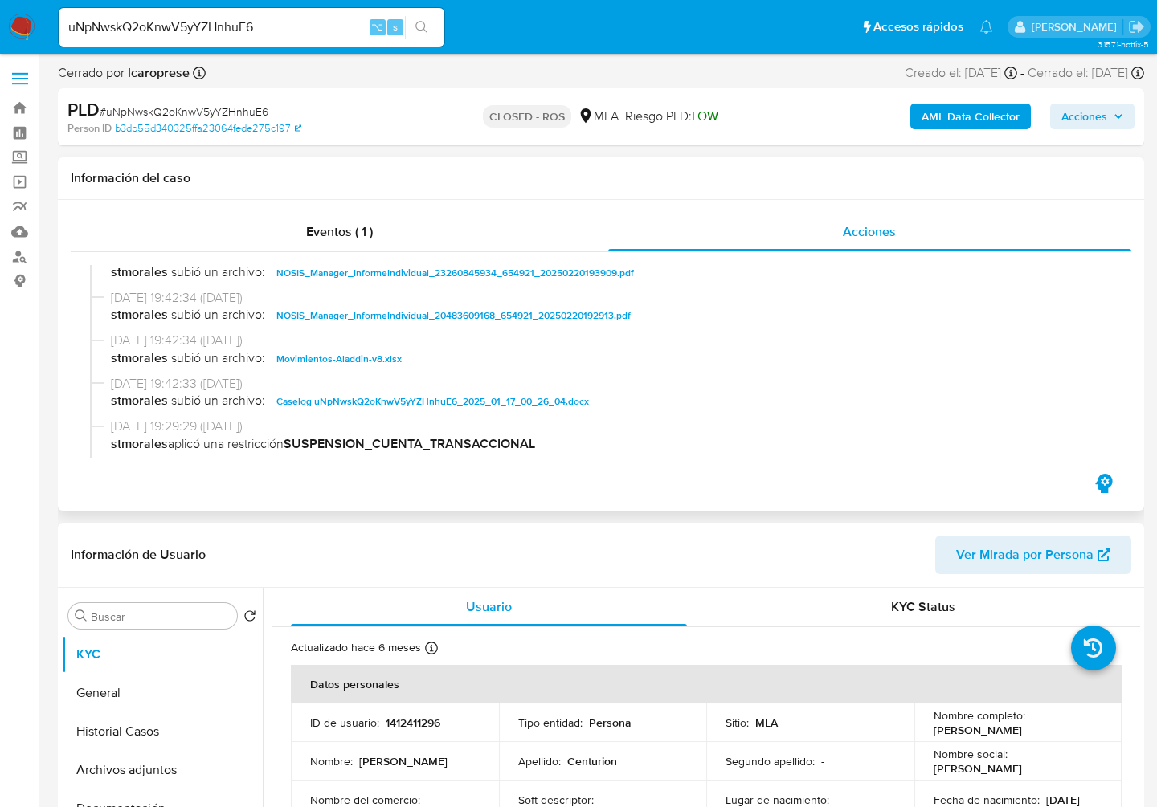
scroll to position [800, 0]
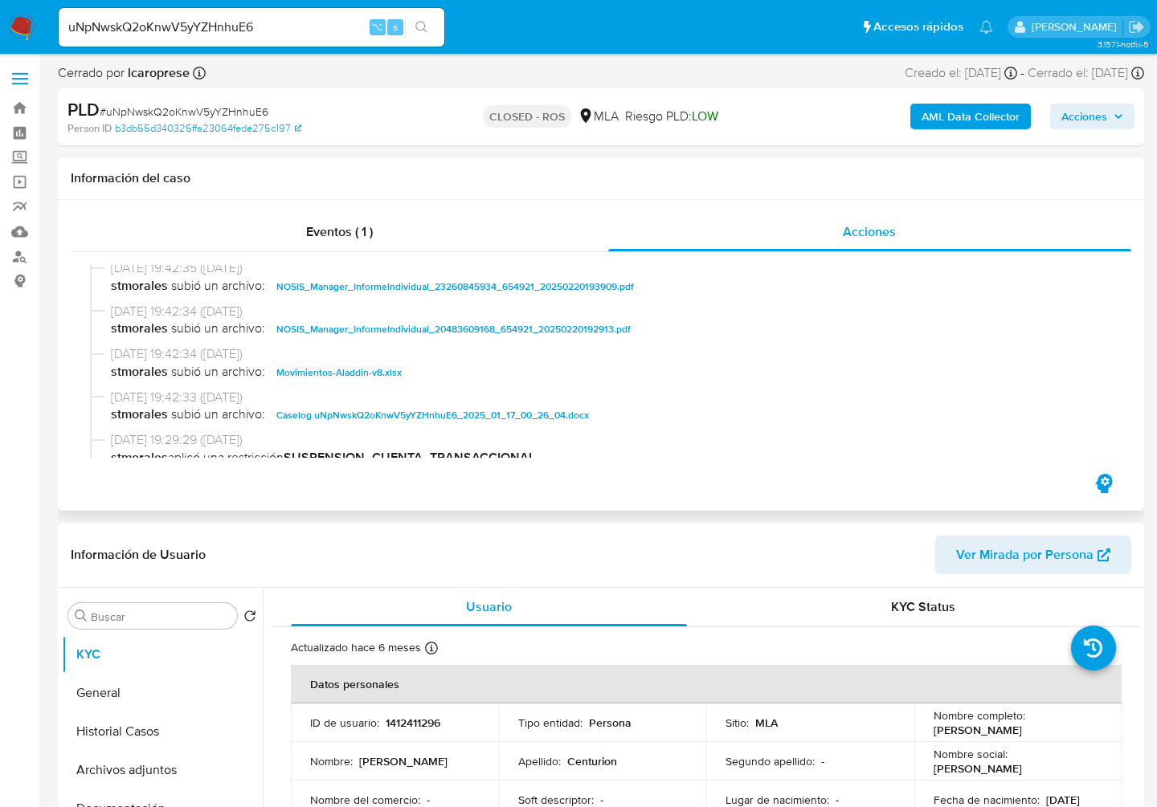
click at [313, 425] on span "Caselog uNpNwskQ2oKnwV5yYZHnhuE6_2025_01_17_00_26_04.docx" at bounding box center [432, 415] width 312 height 19
click at [353, 377] on span "Movimientos-Aladdin-v8.xlsx" at bounding box center [338, 372] width 125 height 19
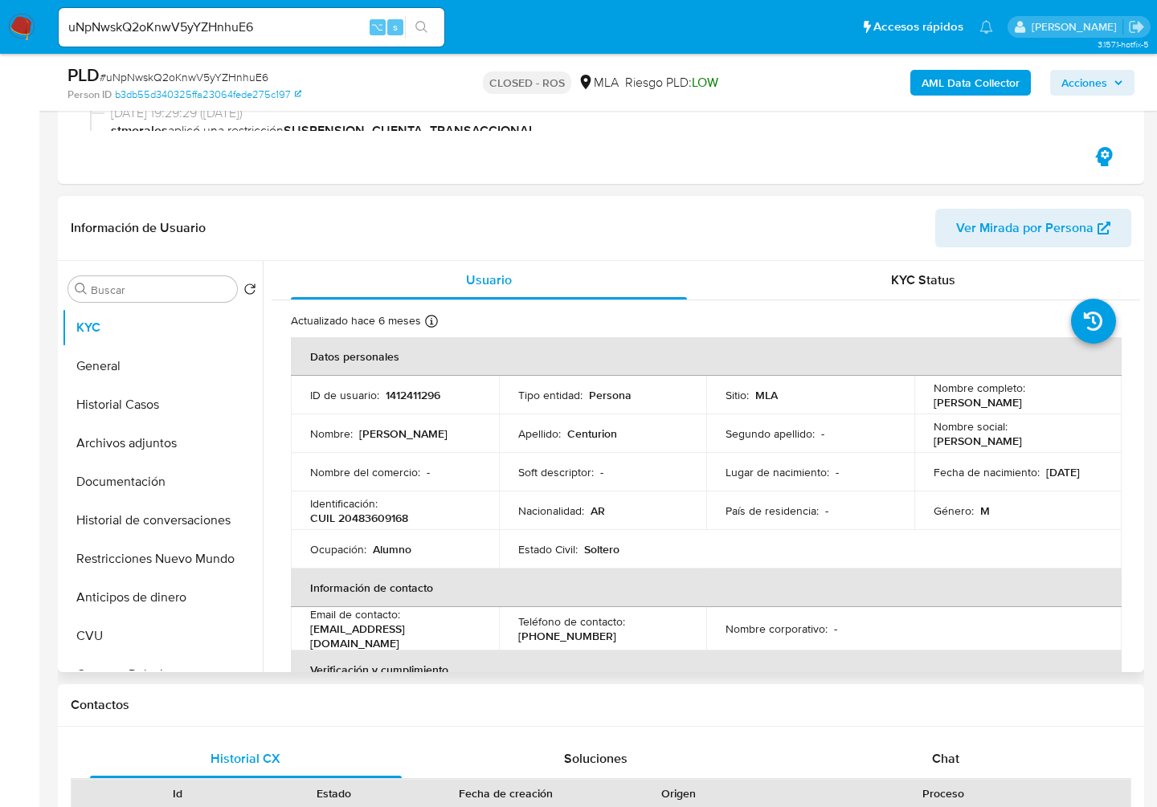
scroll to position [268, 0]
click at [117, 481] on button "Documentación" at bounding box center [156, 483] width 188 height 39
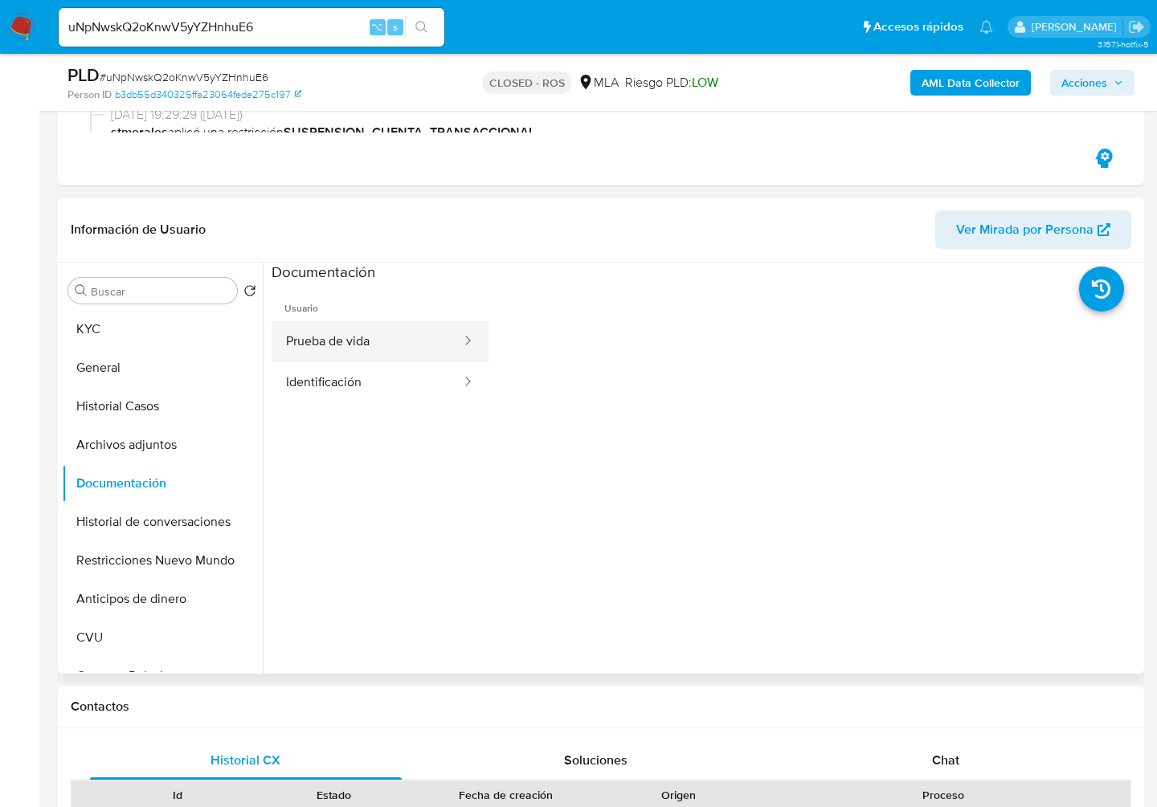
click at [337, 336] on button "Prueba de vida" at bounding box center [366, 341] width 191 height 41
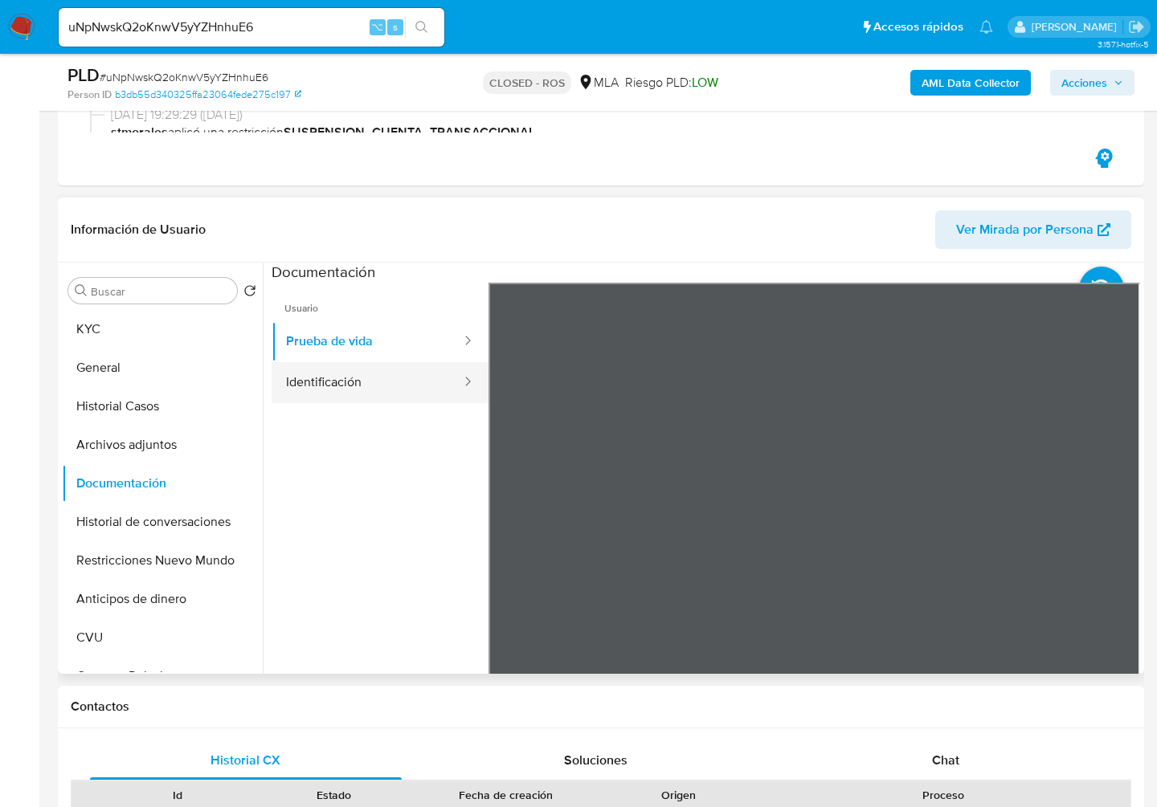
click at [312, 392] on button "Identificación" at bounding box center [366, 382] width 191 height 41
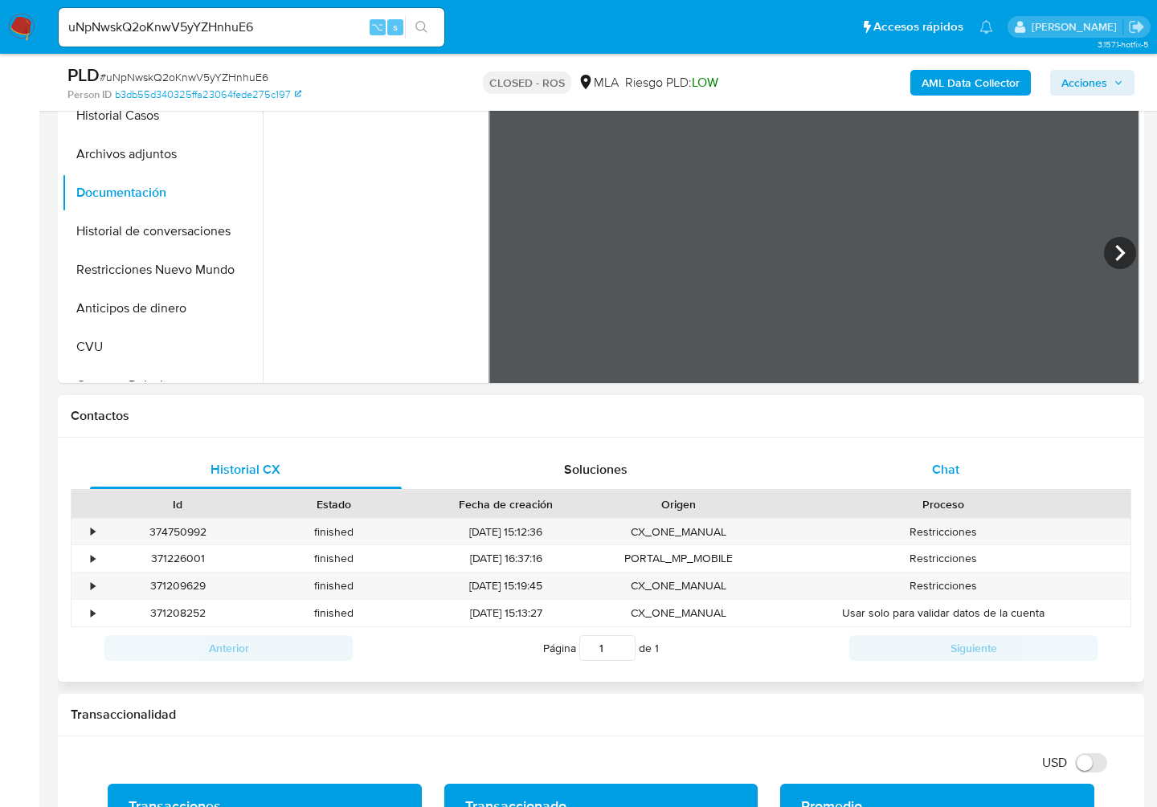
click at [954, 465] on span "Chat" at bounding box center [945, 469] width 27 height 18
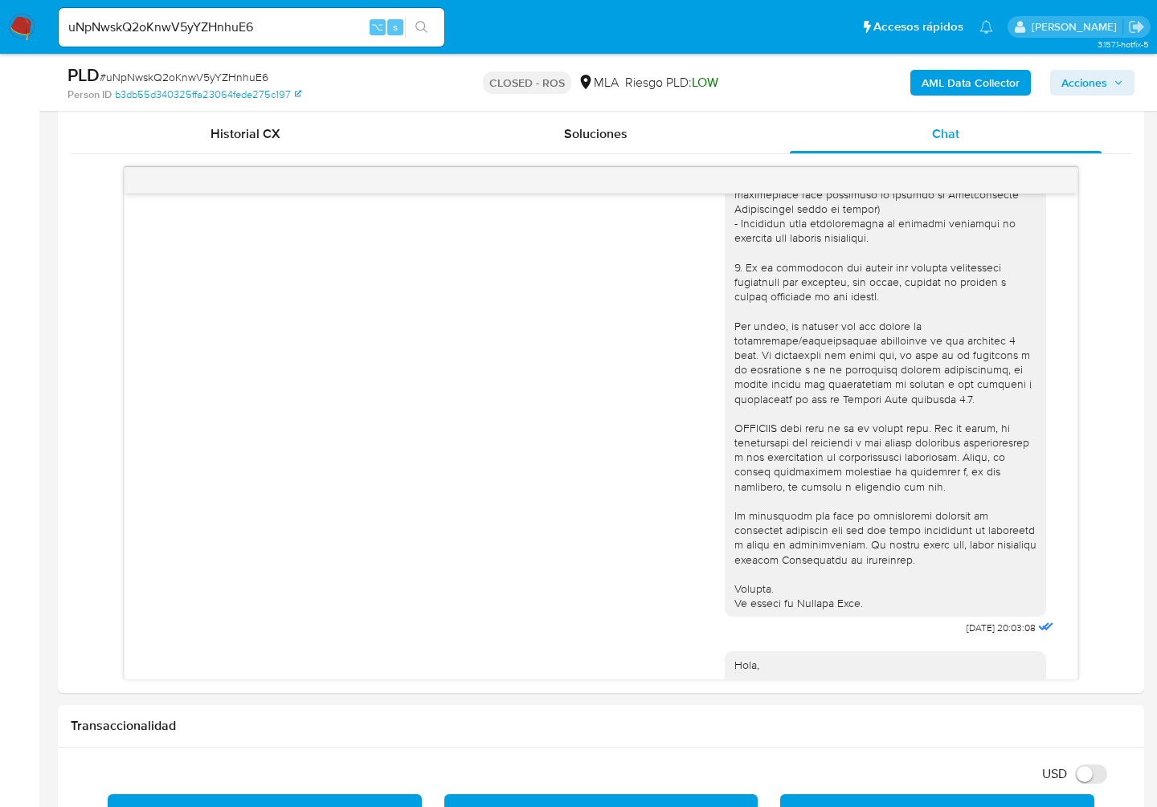
scroll to position [0, 0]
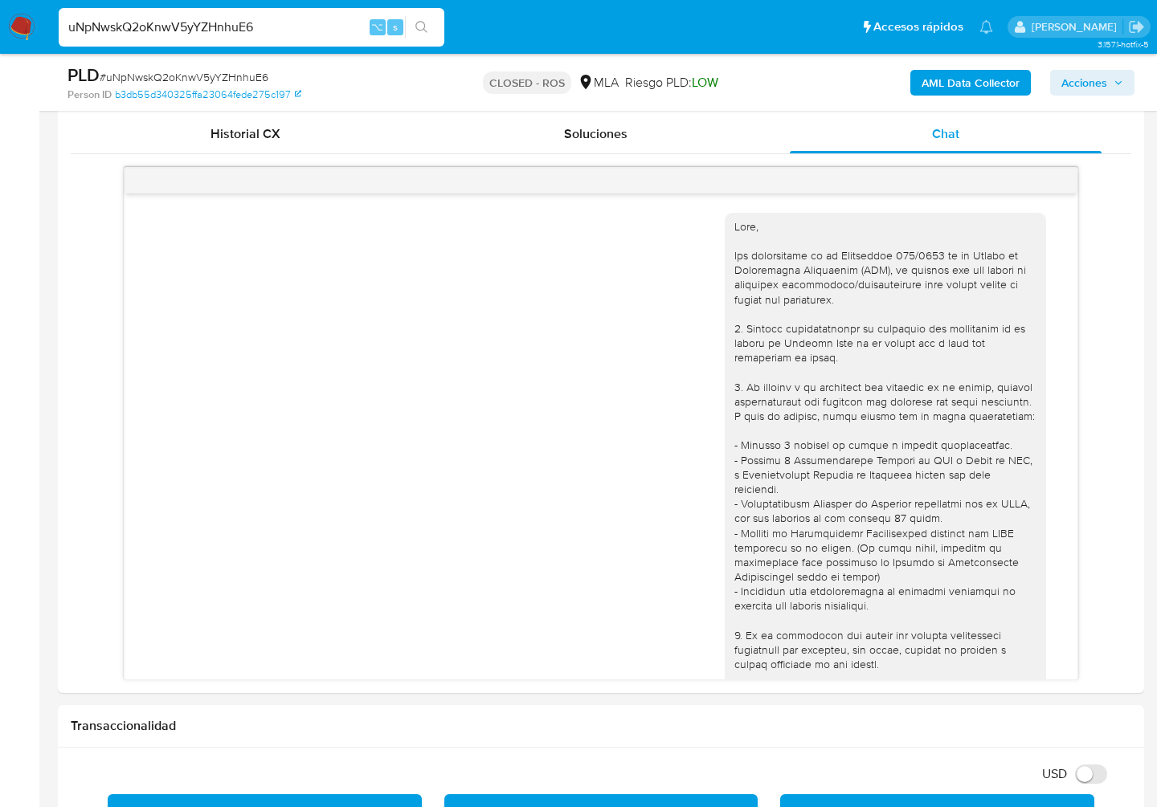
click at [259, 28] on input "uNpNwskQ2oKnwV5yYZHnhuE6" at bounding box center [252, 27] width 386 height 21
paste input "7dmm32U2Br4fefUF38fq5IyV"
type input "7dmm32U2Br4fefUF38fq5IyV"
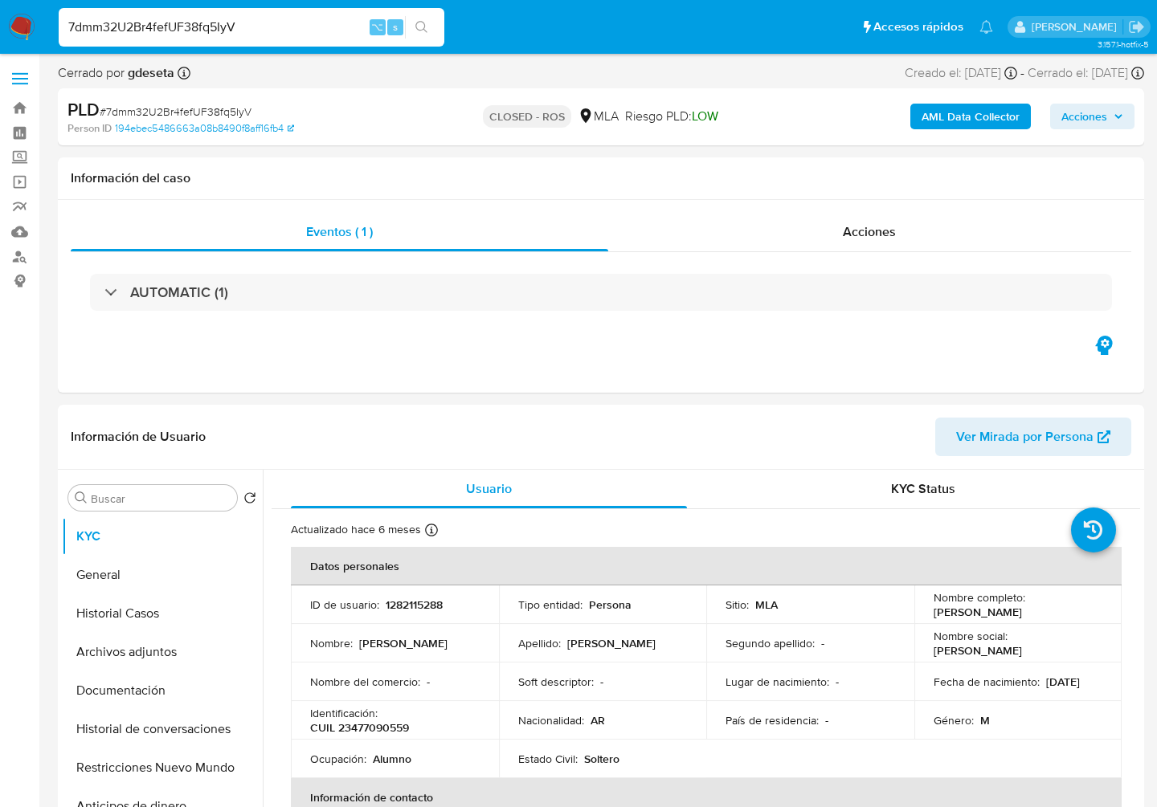
select select "10"
click at [884, 224] on span "Acciones" at bounding box center [869, 231] width 53 height 18
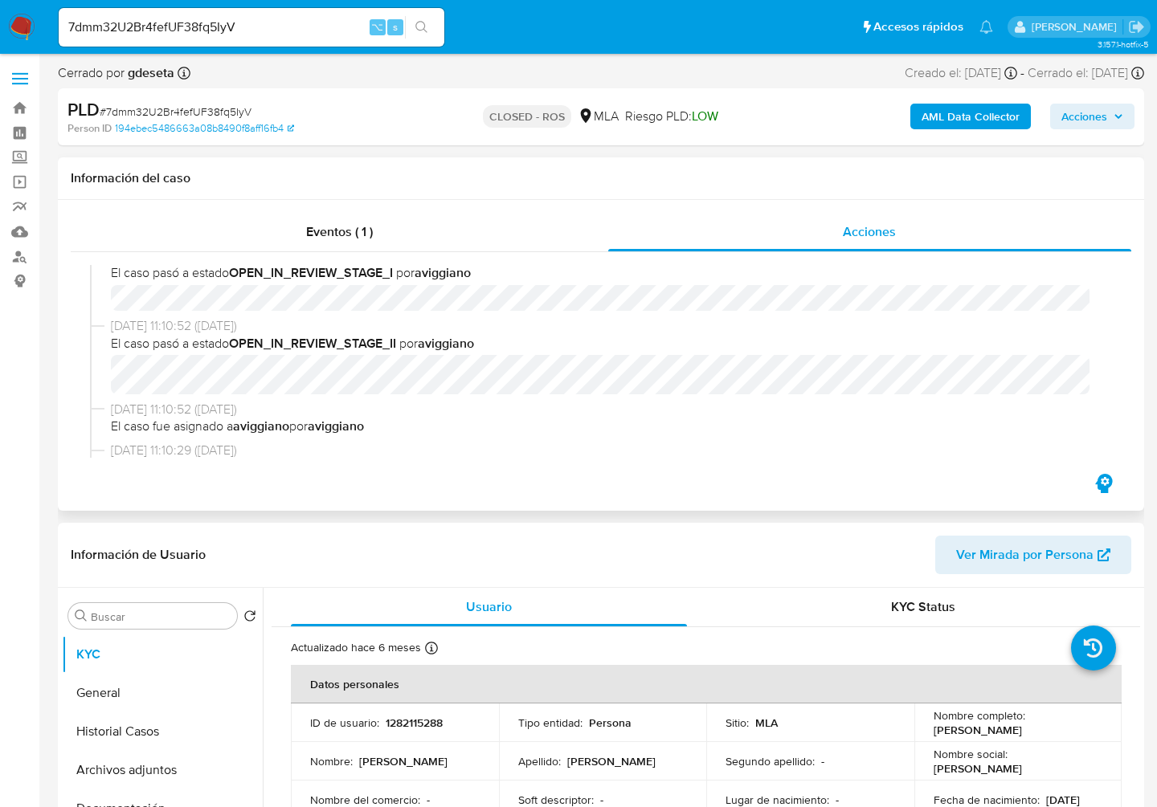
scroll to position [760, 0]
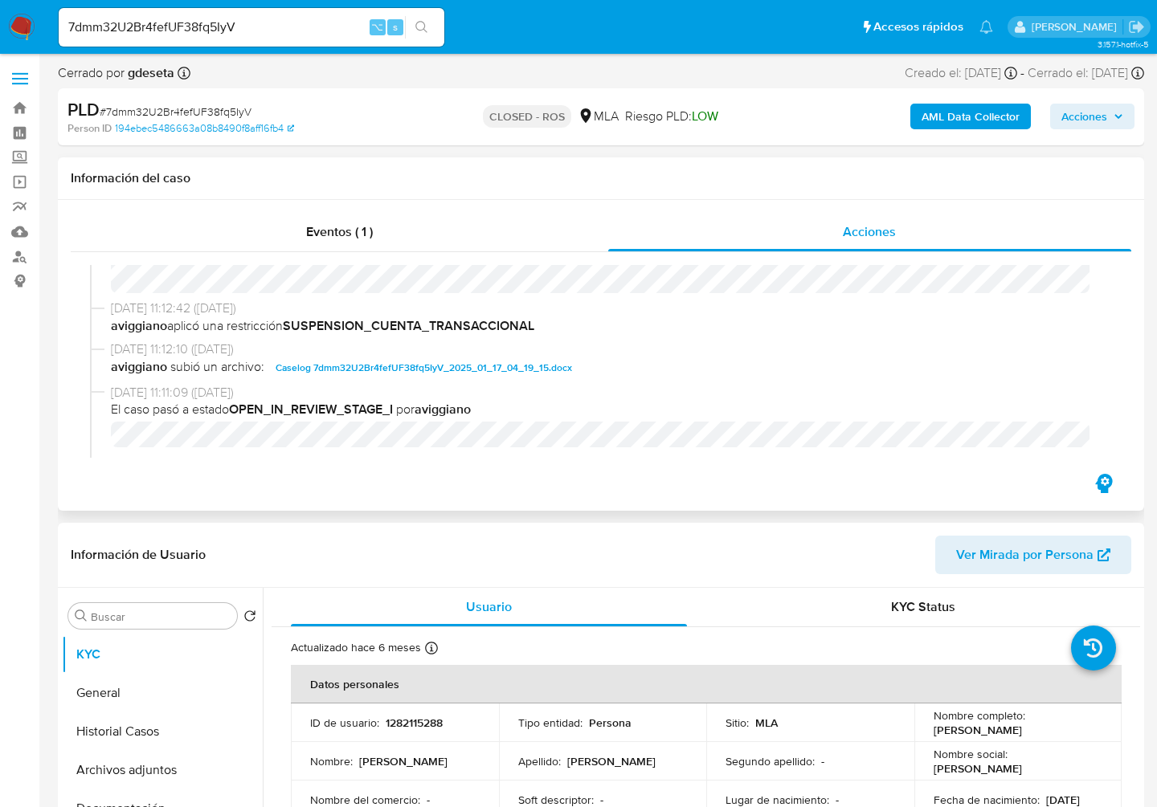
click at [331, 357] on span "[DATE] 11:12:10 ([DATE])" at bounding box center [608, 350] width 994 height 18
click at [333, 364] on span "Caselog 7dmm32U2Br4fefUF38fq5IyV_2025_01_17_04_19_15.docx" at bounding box center [423, 367] width 296 height 19
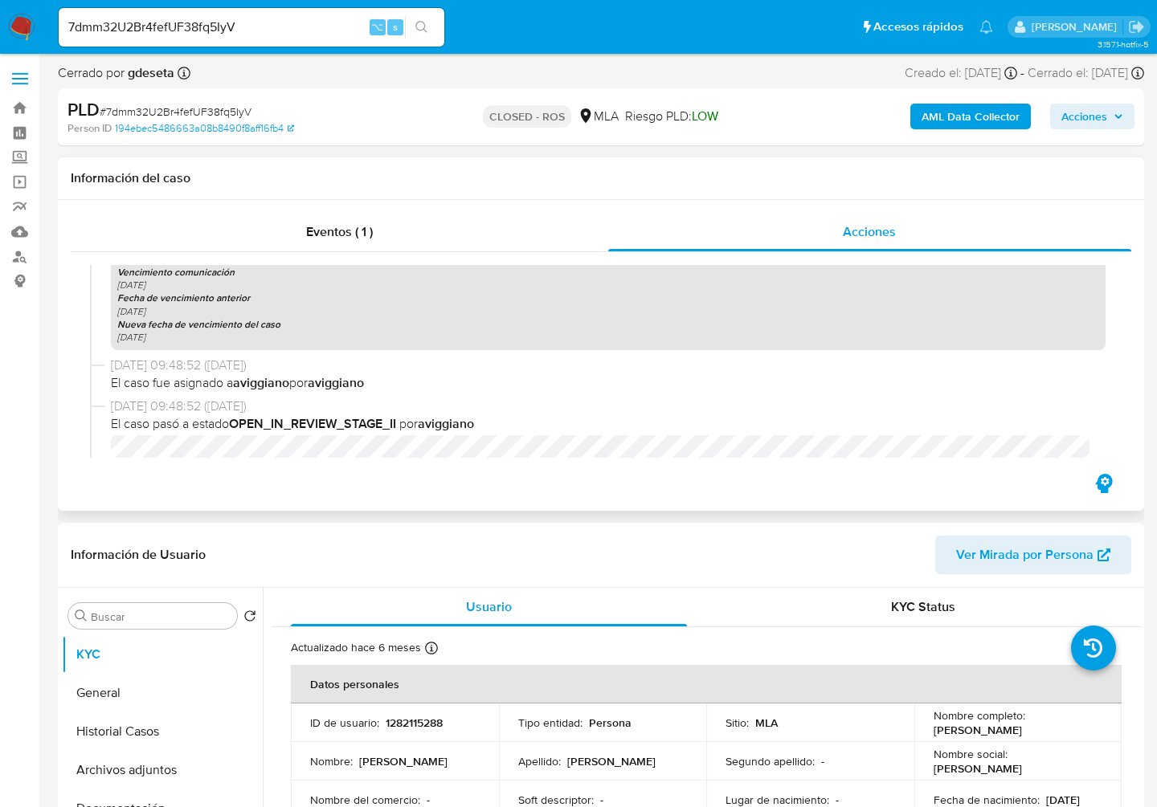
scroll to position [2217, 0]
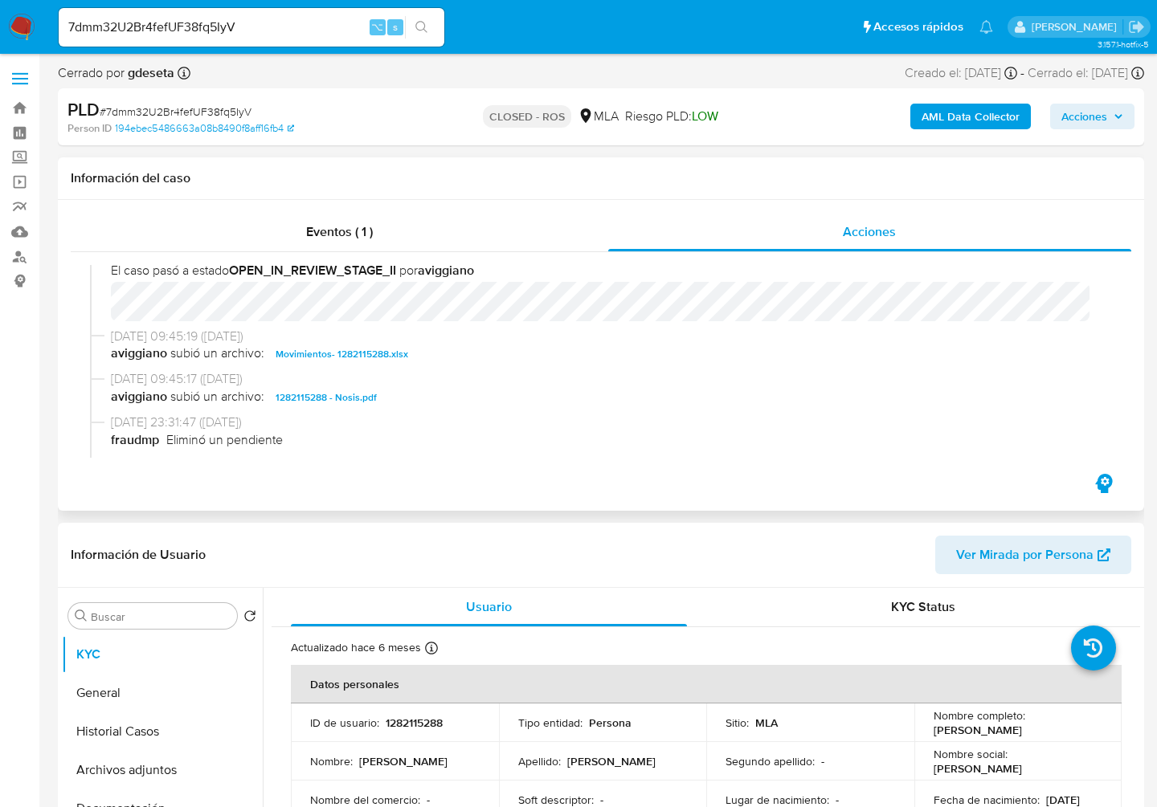
click at [333, 361] on span "Movimientos- 1282115288.xlsx" at bounding box center [341, 354] width 133 height 19
click at [222, 38] on div "7dmm32U2Br4fefUF38fq5IyV ⌥ s" at bounding box center [252, 27] width 386 height 39
click at [221, 28] on input "7dmm32U2Br4fefUF38fq5IyV" at bounding box center [252, 27] width 386 height 21
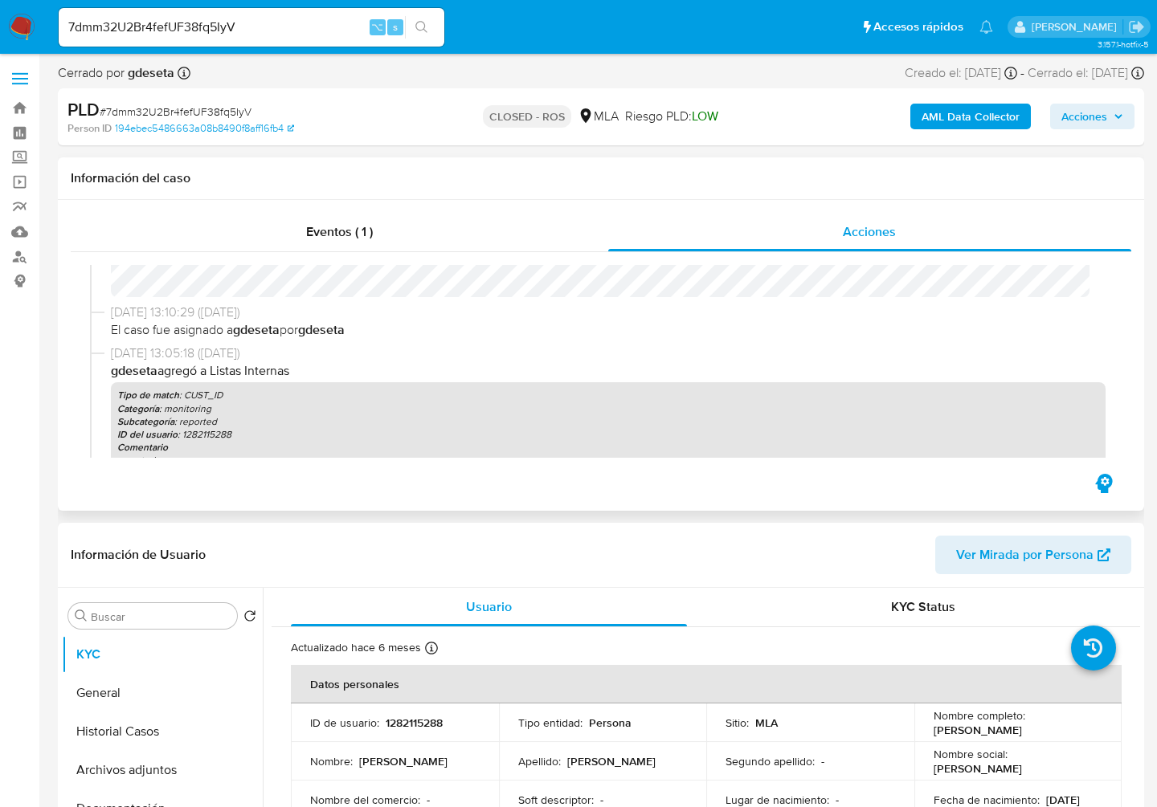
scroll to position [505, 0]
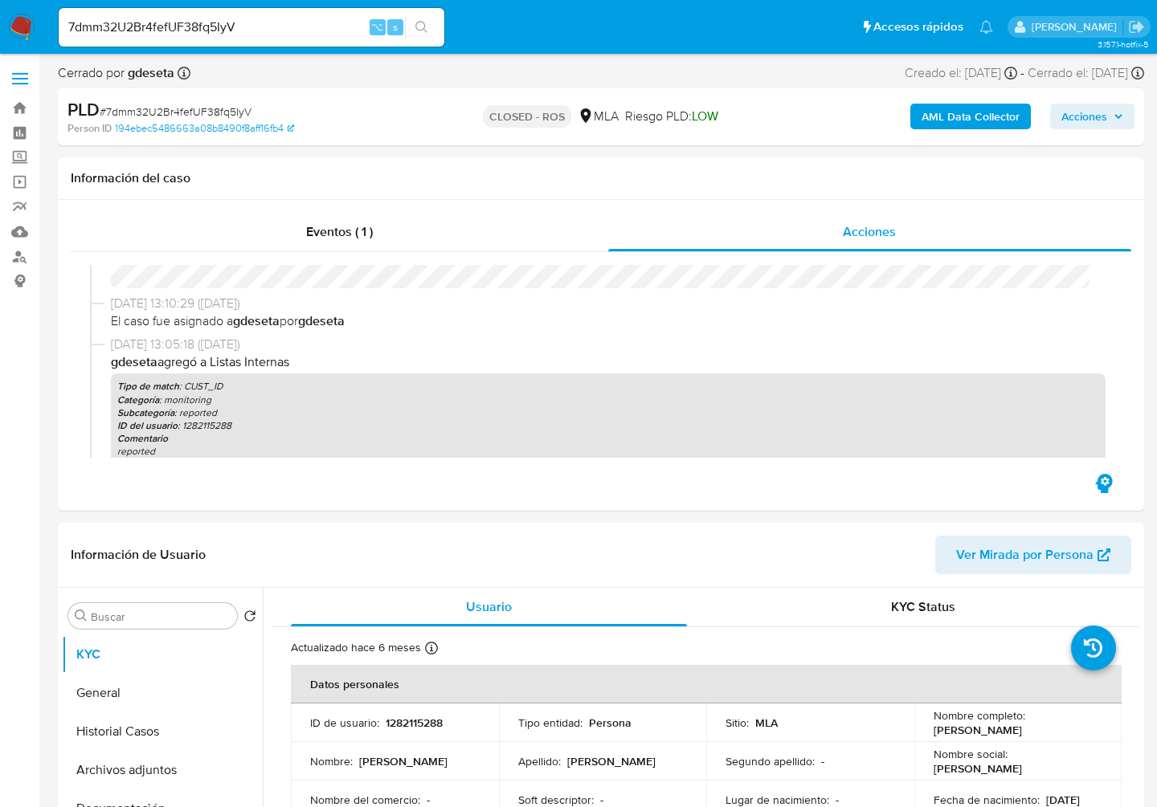
click at [254, 20] on input "7dmm32U2Br4fefUF38fq5IyV" at bounding box center [252, 27] width 386 height 21
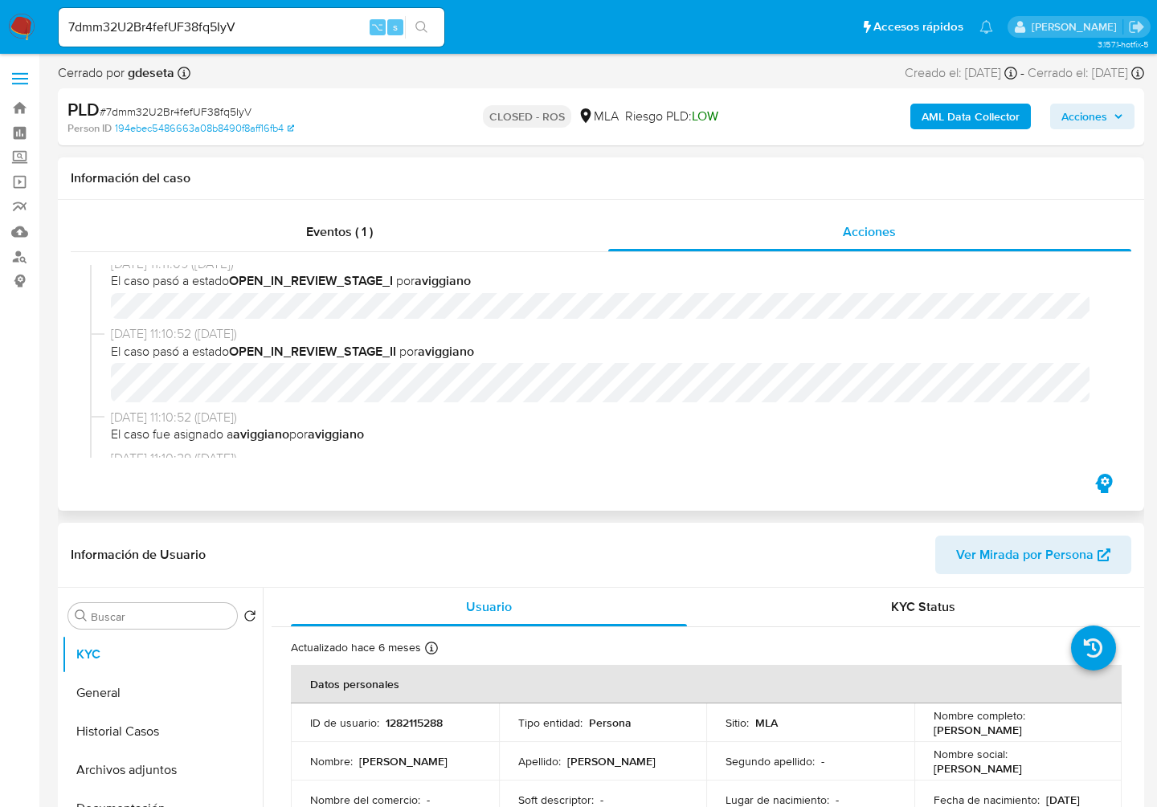
scroll to position [820, 0]
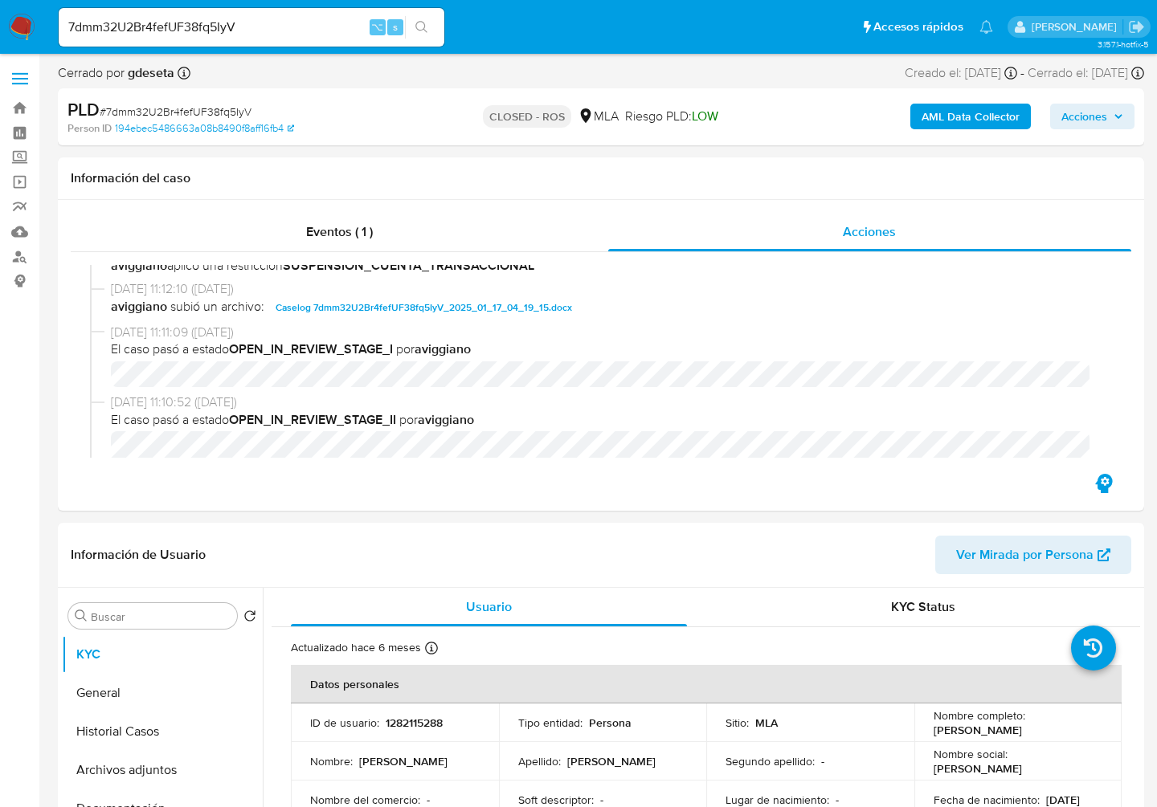
click at [192, 28] on input "7dmm32U2Br4fefUF38fq5IyV" at bounding box center [252, 27] width 386 height 21
paste input "SM0Sj51WKHZZoesYSZBoSIix"
type input "SM0Sj51WKHZZoesYSZBoSIix"
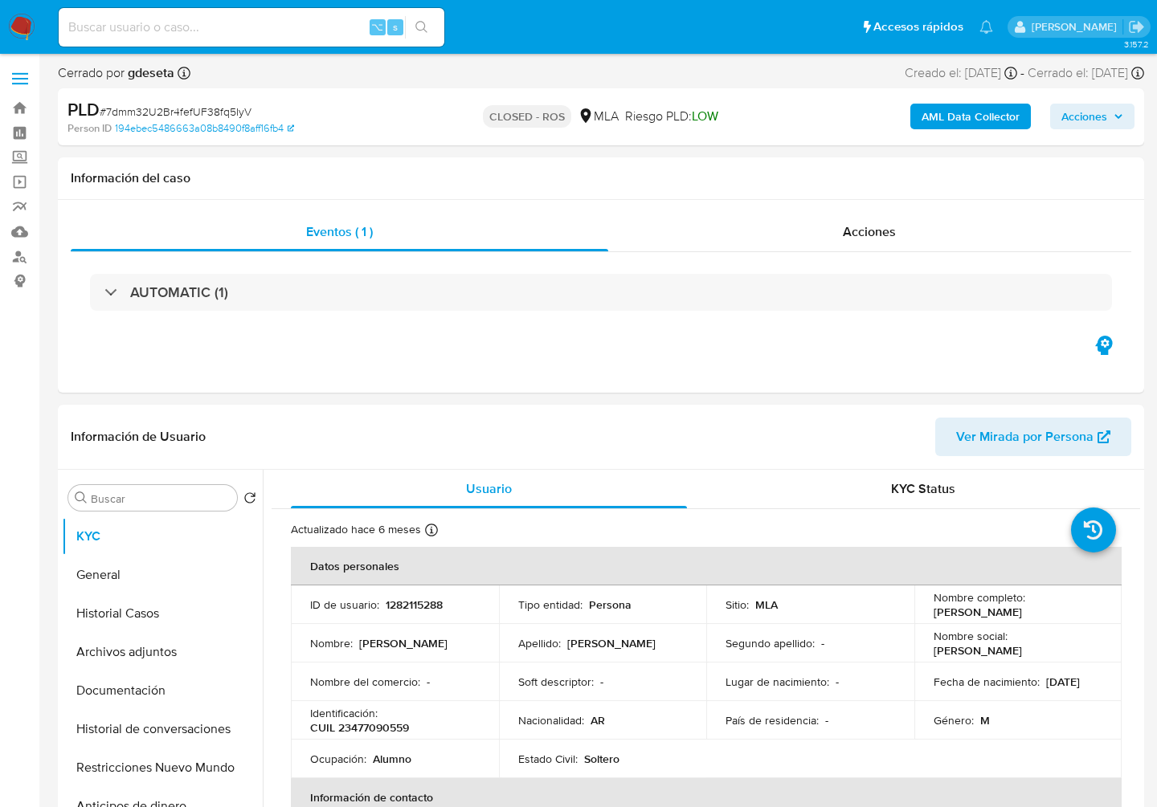
select select "10"
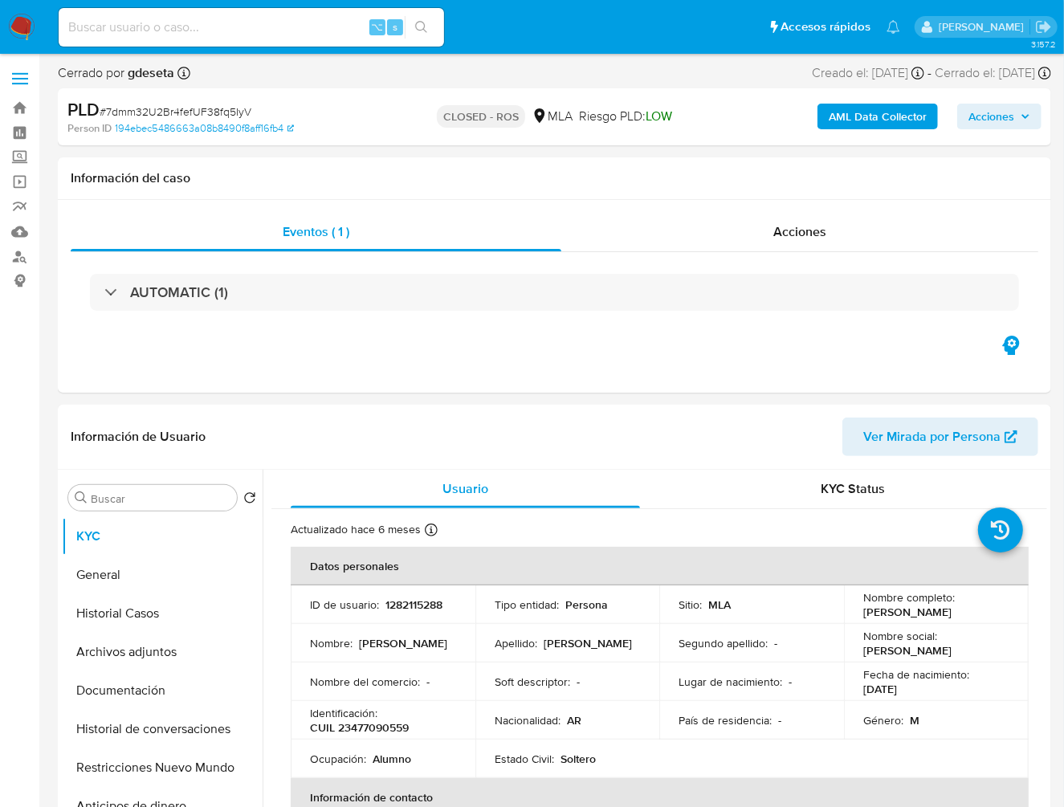
click at [145, 28] on input at bounding box center [252, 27] width 386 height 21
paste input "SM0Sj51WKHZZoesYSZBoSIix"
type input "SM0Sj51WKHZZoesYSZBoSIix"
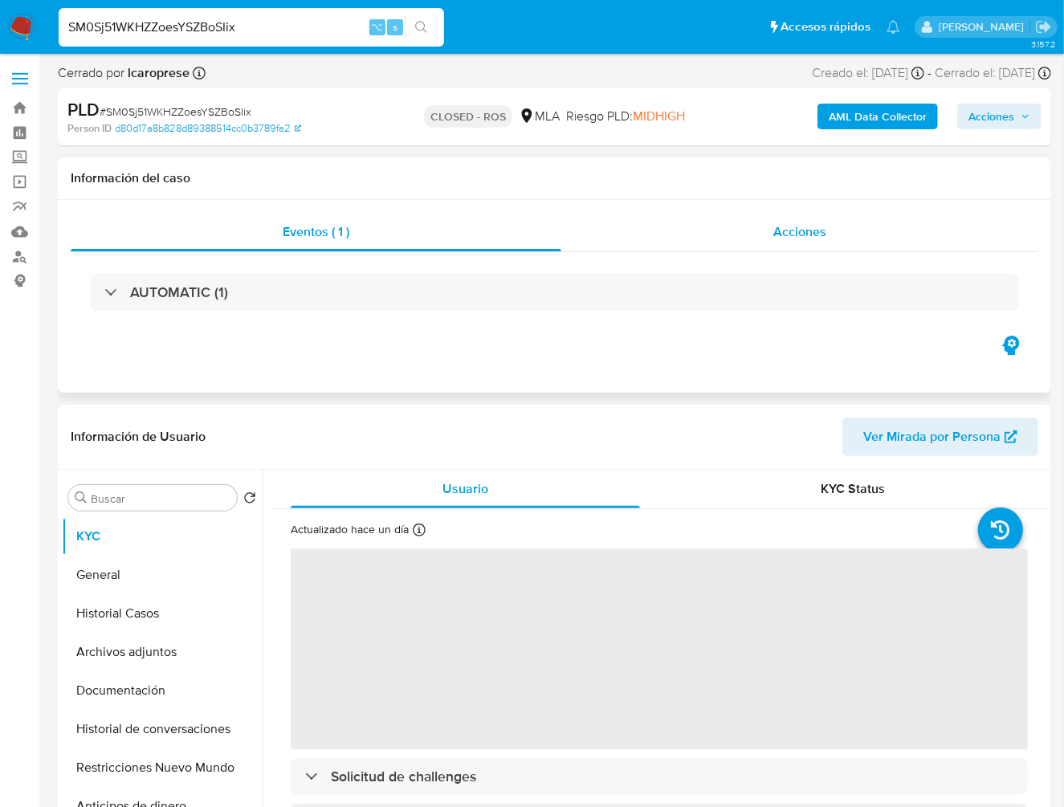
click at [828, 249] on div "Acciones" at bounding box center [799, 232] width 477 height 39
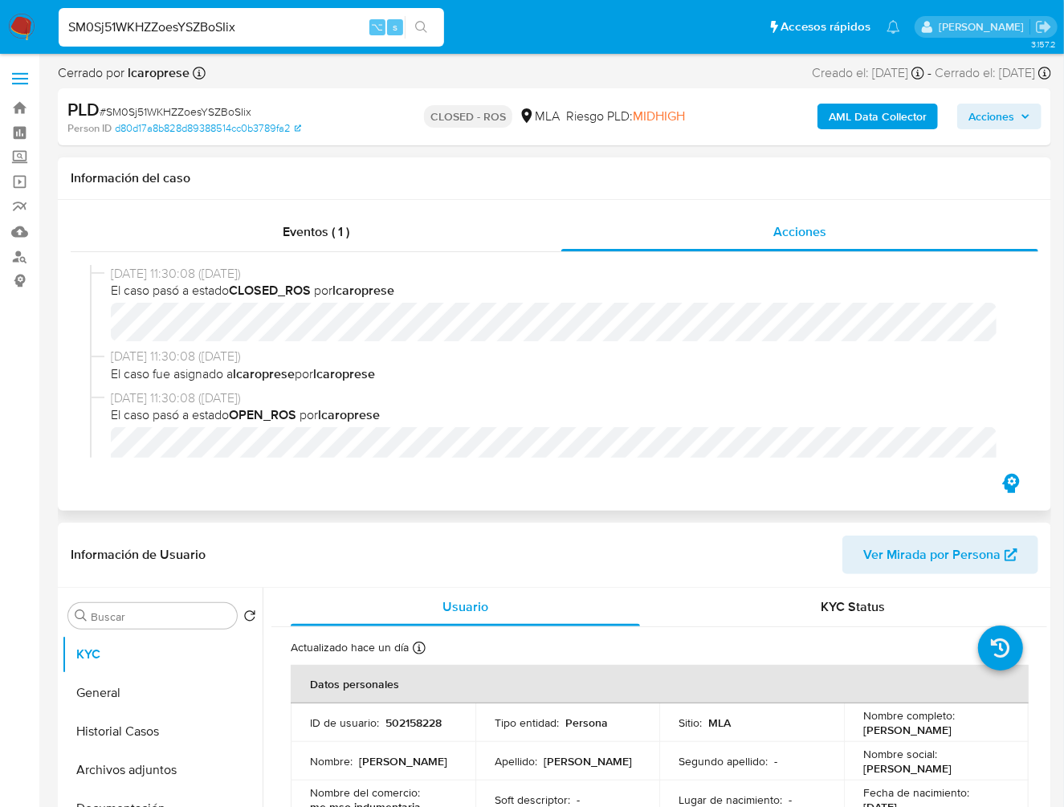
select select "10"
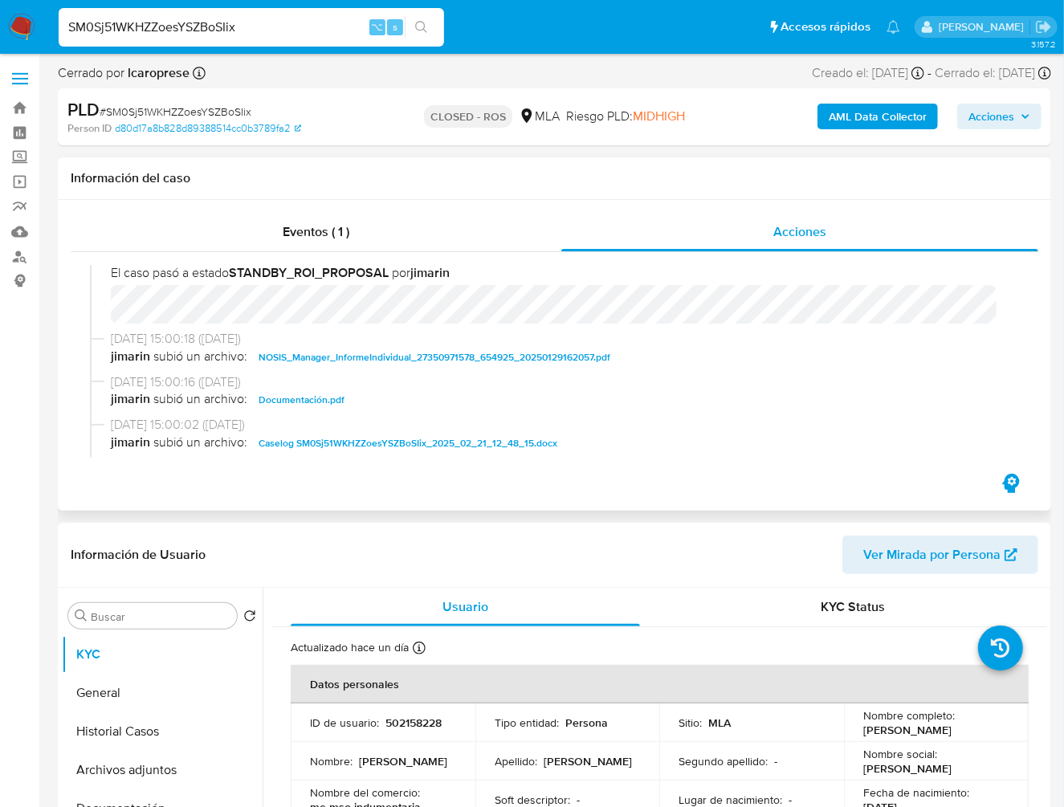
scroll to position [805, 0]
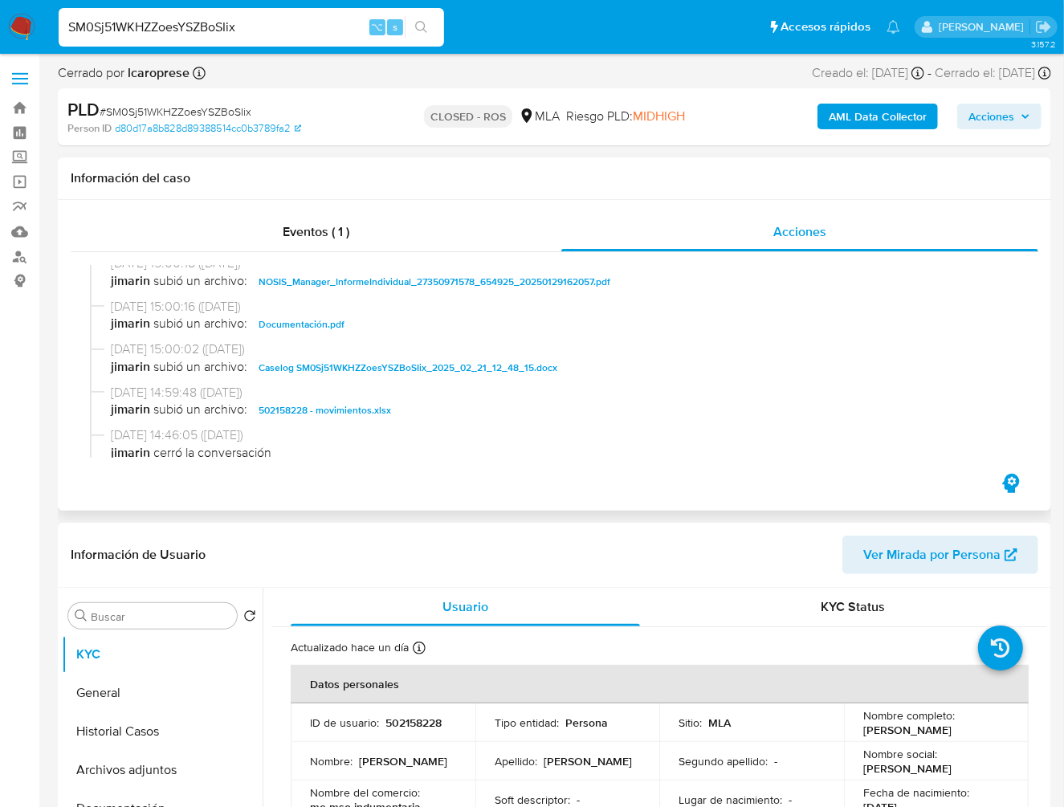
click at [748, 497] on div "Eventos ( 1 ) Acciones 27/02/2025 11:30:08 (hace 6 meses) El caso pasó a estado…" at bounding box center [555, 355] width 994 height 311
click at [398, 371] on span "Caselog SM0Sj51WKHZZoesYSZBoSIix_2025_02_21_12_48_15.docx" at bounding box center [408, 367] width 299 height 19
click at [378, 414] on span "502158228 - movimientos.xlsx" at bounding box center [325, 410] width 133 height 19
